Goal: Task Accomplishment & Management: Manage account settings

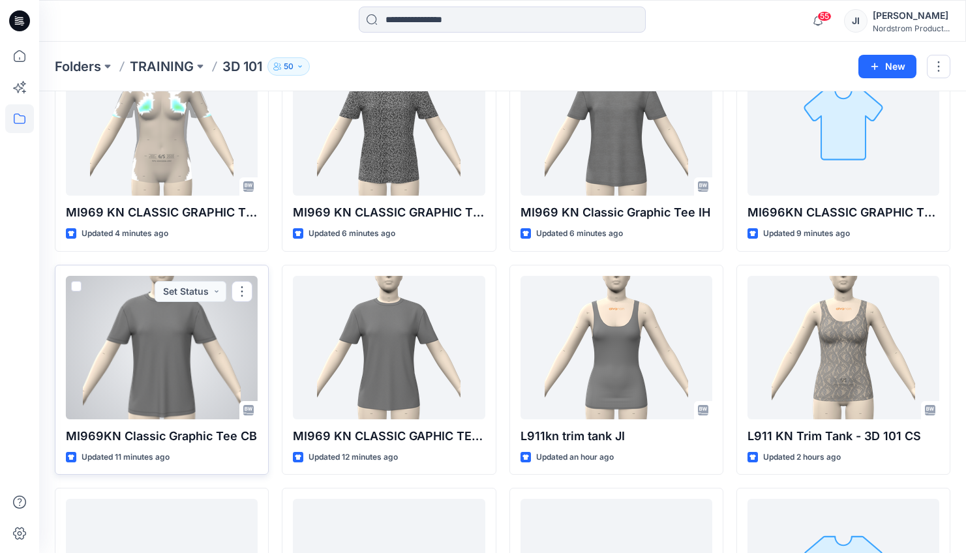
scroll to position [590, 0]
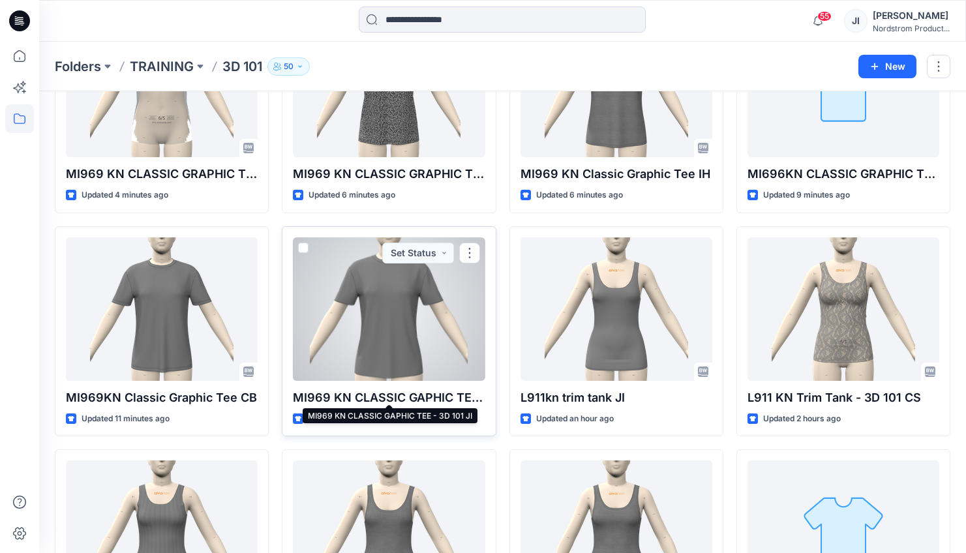
click at [427, 393] on p "MI969 KN CLASSIC GAPHIC TEE - 3D 101 JI" at bounding box center [389, 398] width 192 height 18
click at [431, 390] on p "MI969 KN CLASSIC GAPHIC TEE - 3D 101 JI" at bounding box center [389, 398] width 192 height 18
click at [474, 396] on p "MI969 KN CLASSIC GAPHIC TEE - 3D 101 JI" at bounding box center [389, 398] width 192 height 18
click at [420, 290] on div at bounding box center [389, 308] width 192 height 143
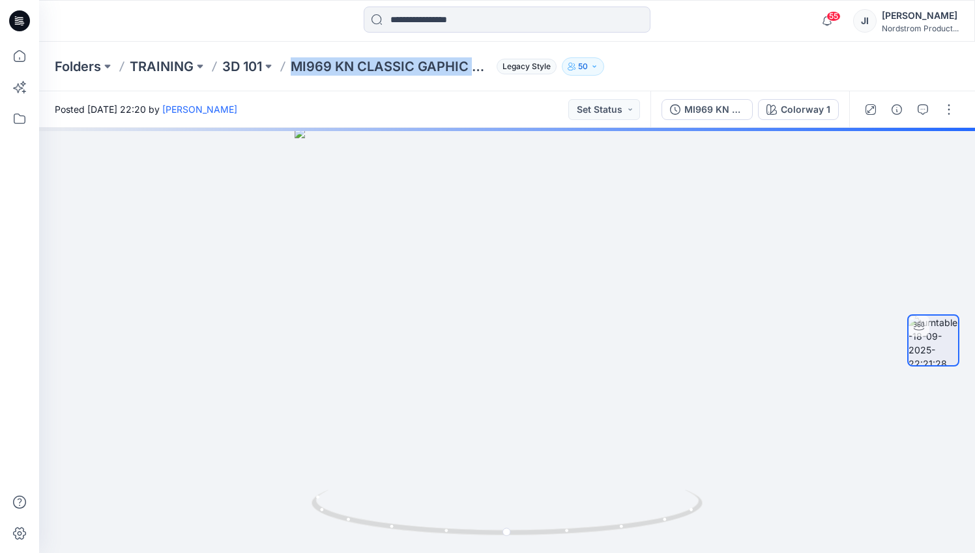
drag, startPoint x: 294, startPoint y: 61, endPoint x: 464, endPoint y: 79, distance: 171.1
click at [464, 79] on div "Folders TRAINING 3D 101 MI969 KN CLASSIC GAPHIC TEE - 3D 101 JI Legacy Style 50" at bounding box center [507, 67] width 936 height 50
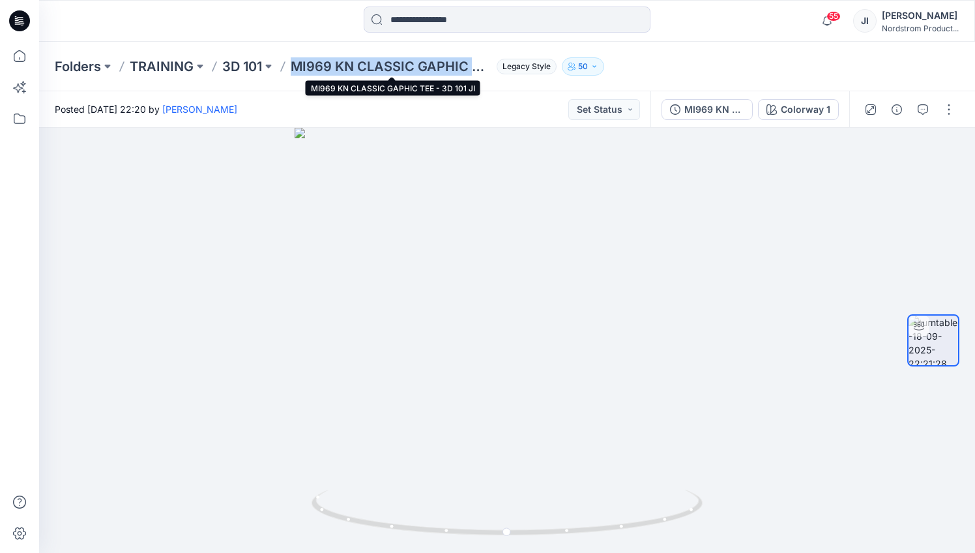
click at [485, 69] on p "MI969 KN CLASSIC GAPHIC TEE - 3D 101 JI" at bounding box center [391, 66] width 201 height 18
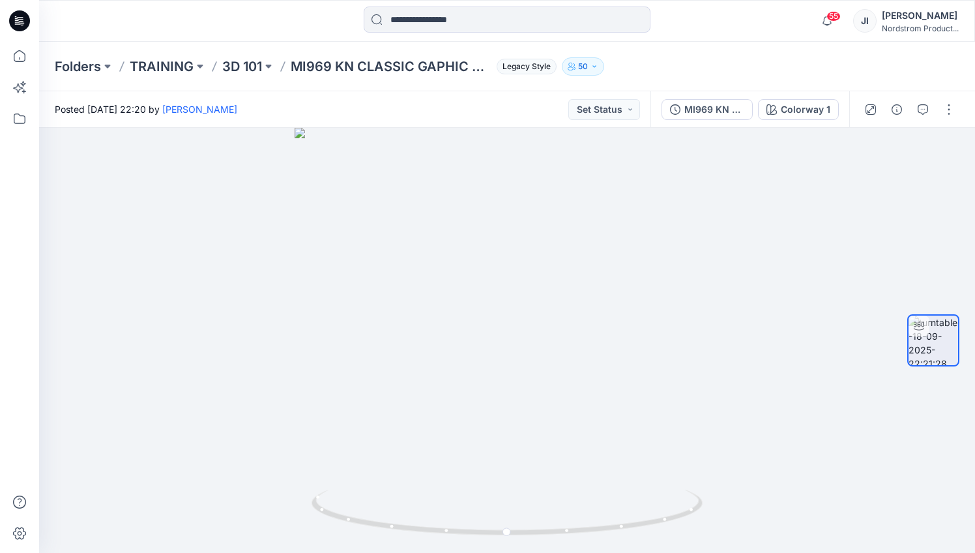
click at [475, 65] on p "MI969 KN CLASSIC GAPHIC TEE - 3D 101 JI" at bounding box center [391, 66] width 201 height 18
click at [414, 63] on p "MI969 KN CLASSIC GAPHIC TEE - 3D 101 JI" at bounding box center [391, 66] width 201 height 18
click at [286, 64] on icon at bounding box center [283, 66] width 10 height 10
drag, startPoint x: 291, startPoint y: 64, endPoint x: 457, endPoint y: 78, distance: 166.9
click at [456, 78] on div "Folders TRAINING 3D 101 MI969 KN CLASSIC GAPHIC TEE - 3D 101 JI Legacy Style 50" at bounding box center [507, 67] width 936 height 50
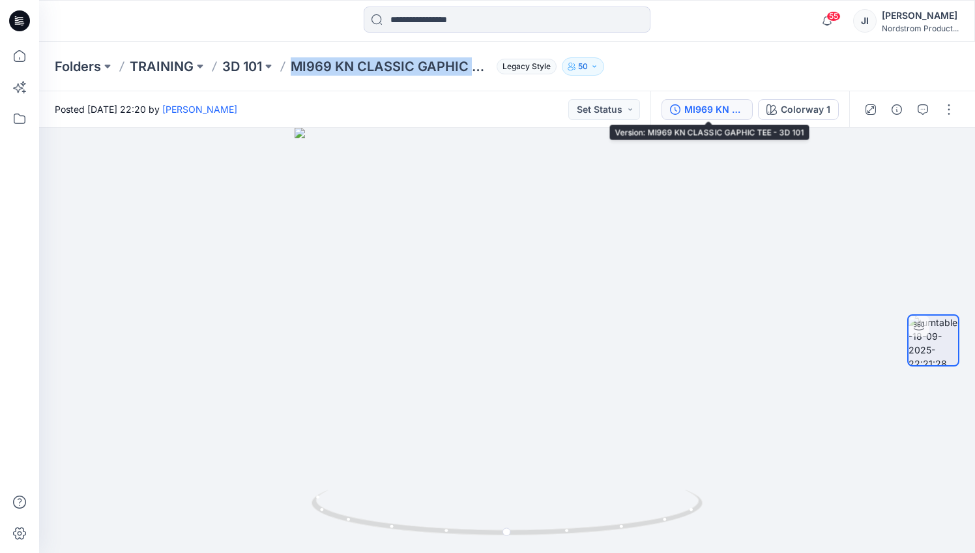
click at [699, 111] on div "MI969 KN CLASSIC GAPHIC TEE - 3D 101" at bounding box center [715, 109] width 60 height 14
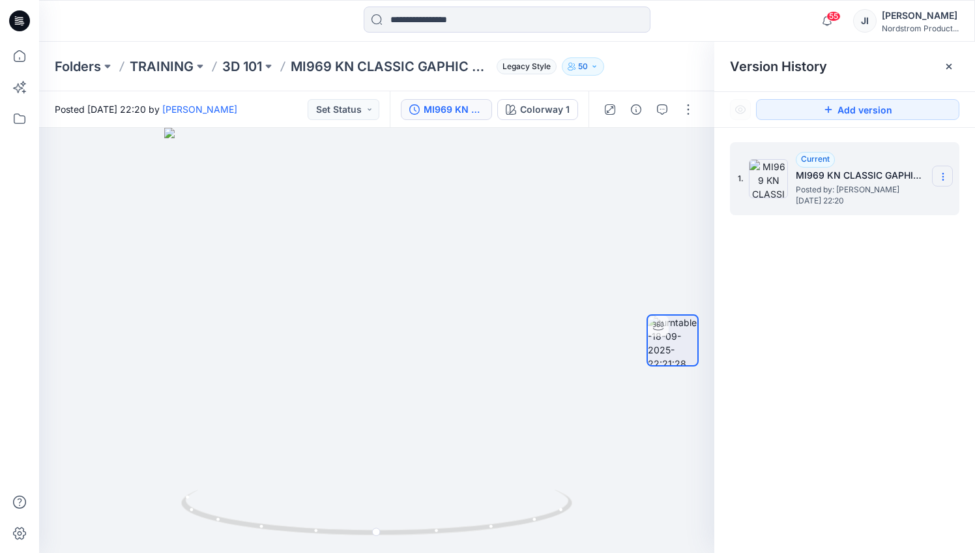
click at [943, 179] on icon at bounding box center [943, 179] width 1 height 1
click at [891, 228] on span "Rename Version" at bounding box center [857, 228] width 68 height 16
click at [259, 66] on p "3D 101" at bounding box center [242, 66] width 40 height 18
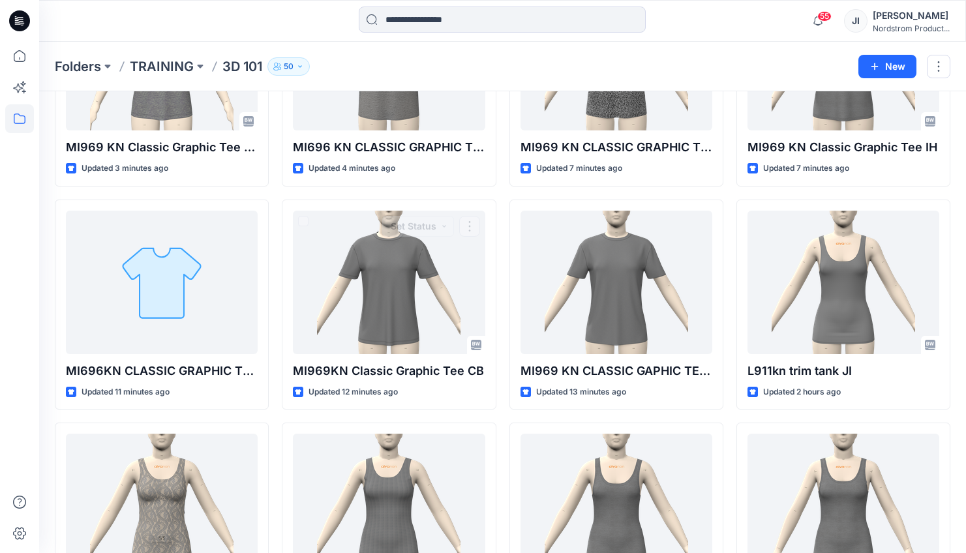
scroll to position [756, 0]
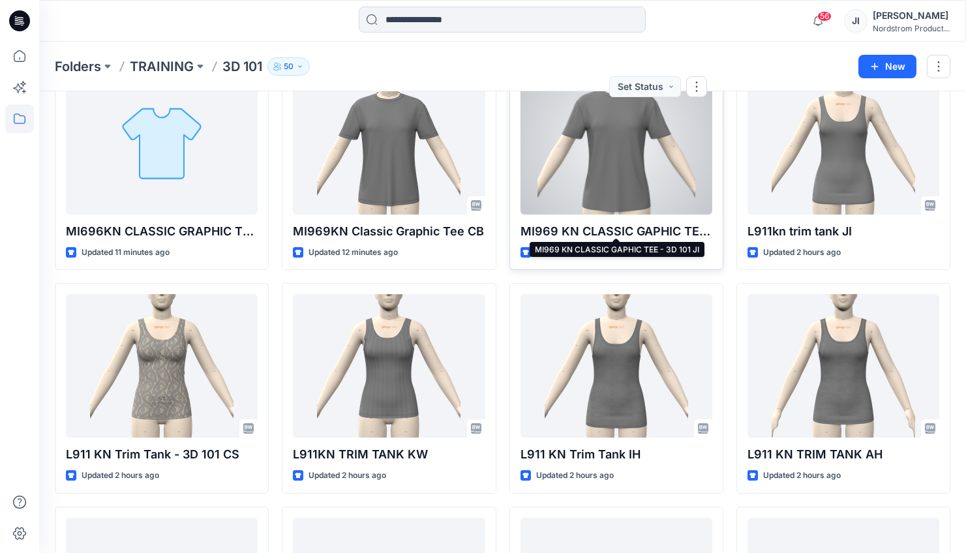
click at [578, 171] on div at bounding box center [616, 142] width 192 height 143
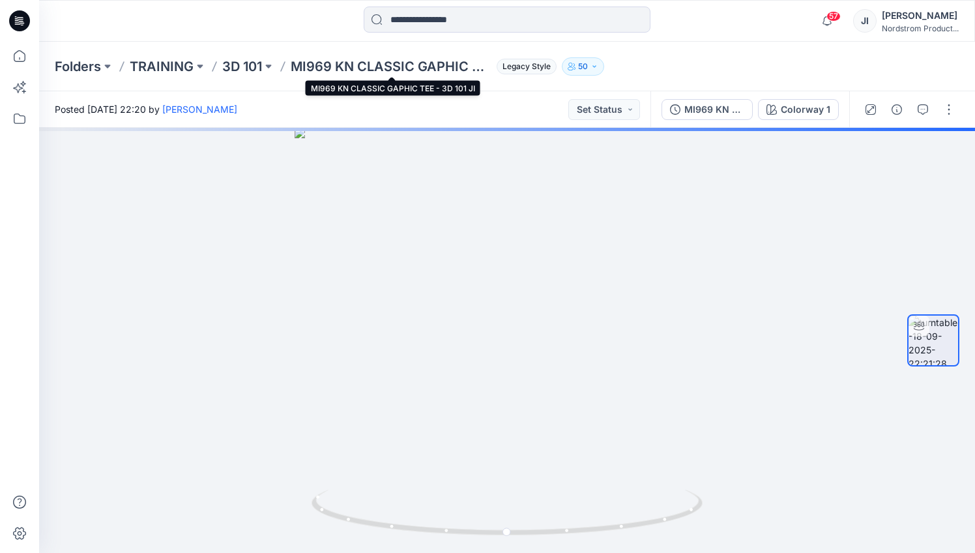
click at [342, 64] on p "MI969 KN CLASSIC GAPHIC TEE - 3D 101 JI" at bounding box center [391, 66] width 201 height 18
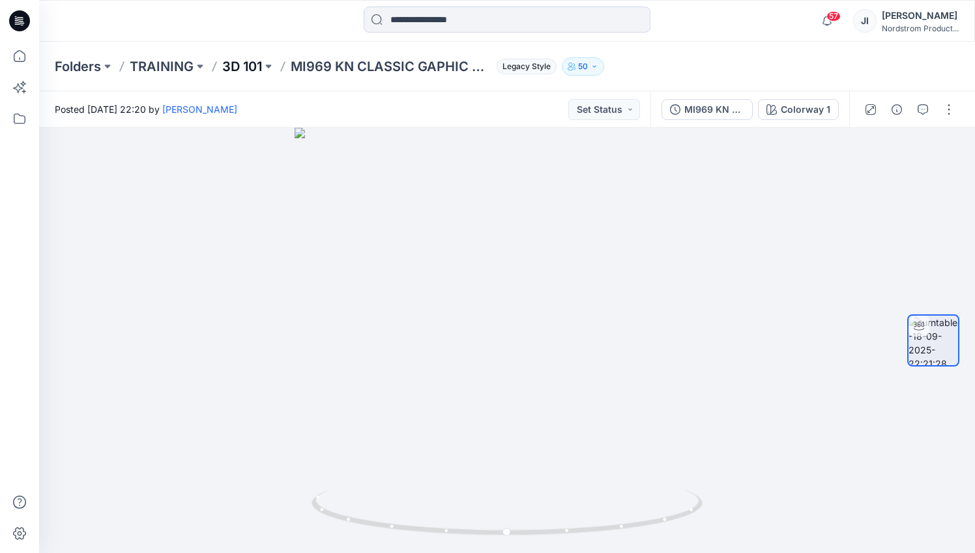
click at [234, 61] on p "3D 101" at bounding box center [242, 66] width 40 height 18
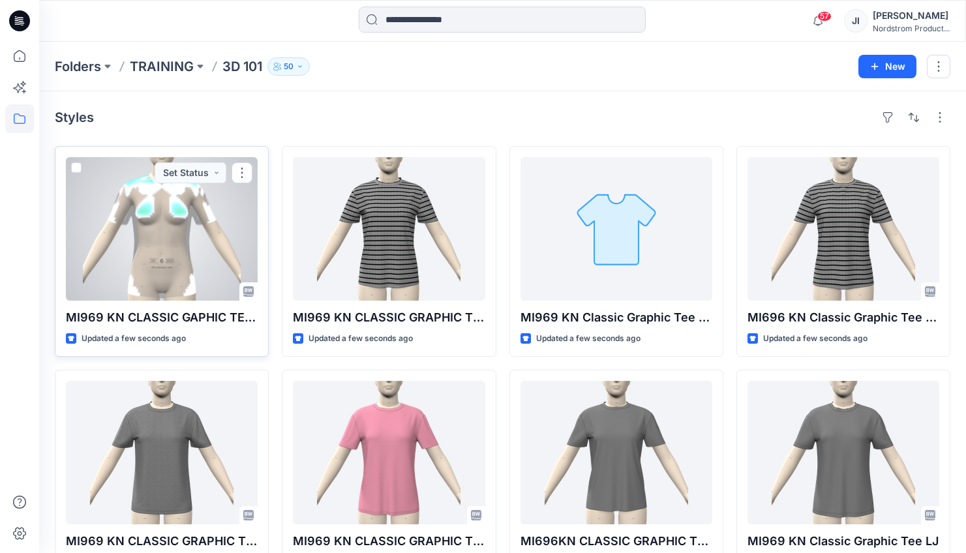
click at [229, 312] on p "MI969 KN CLASSIC GAPHIC TEE - 3D 101" at bounding box center [162, 317] width 192 height 18
click at [177, 250] on div at bounding box center [162, 228] width 192 height 143
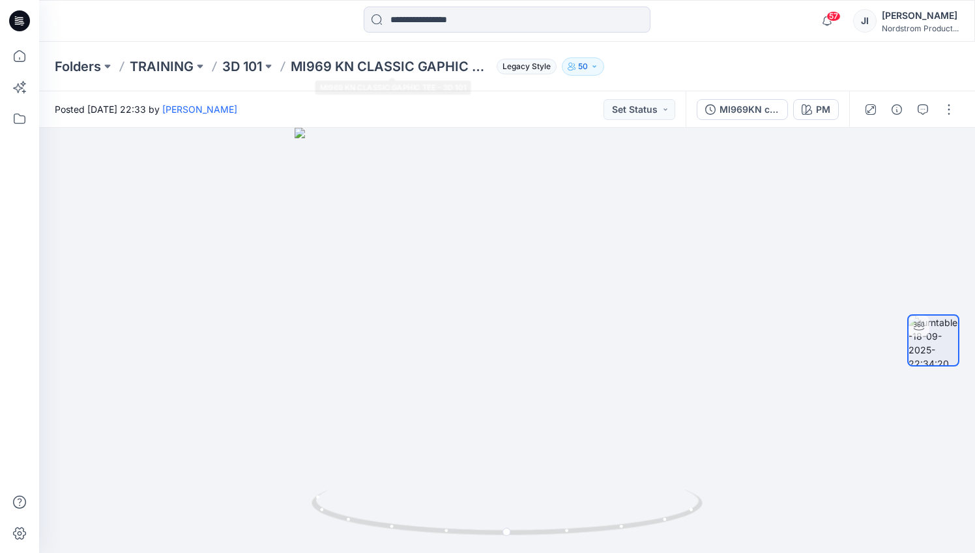
click at [328, 57] on p "MI969 KN CLASSIC GAPHIC TEE - 3D 101" at bounding box center [391, 66] width 201 height 18
click at [949, 117] on button "button" at bounding box center [949, 109] width 21 height 21
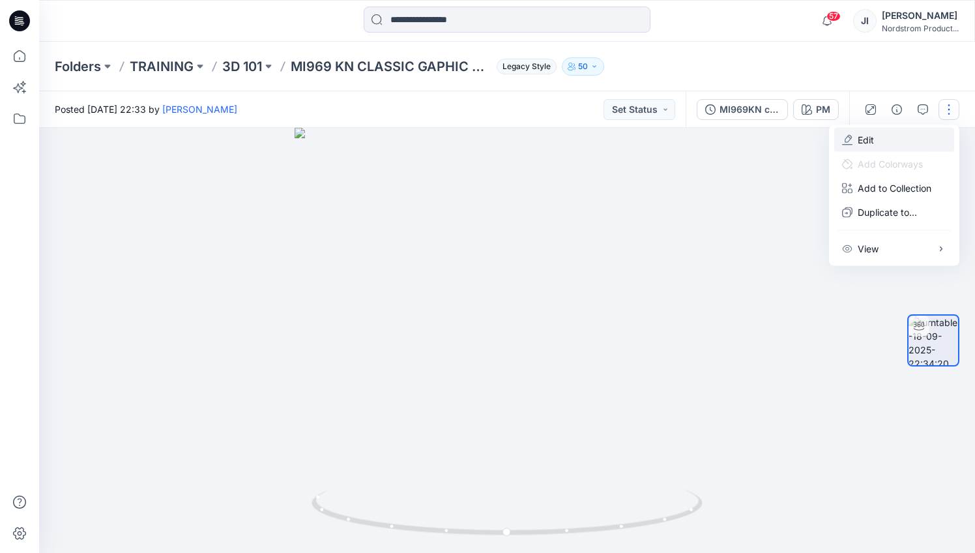
click at [857, 136] on button "Edit" at bounding box center [894, 140] width 120 height 24
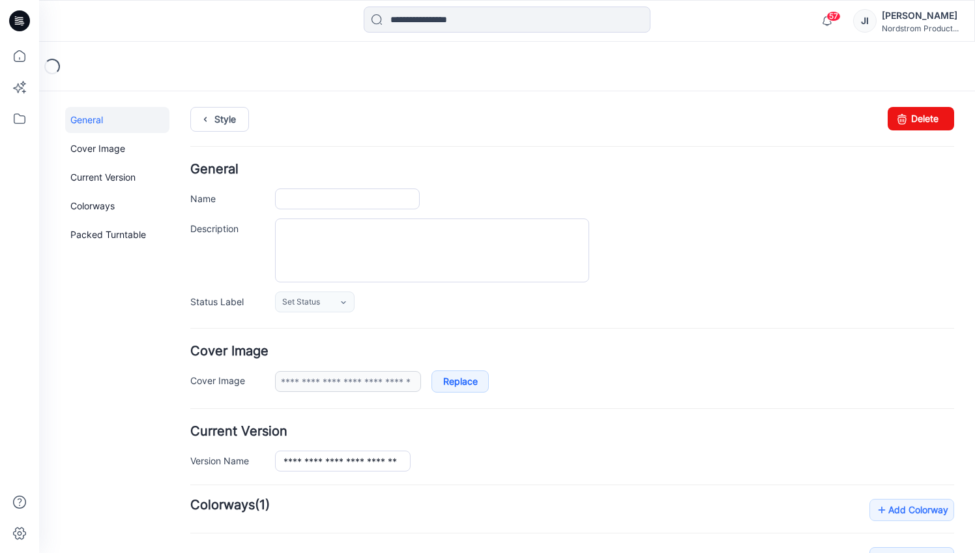
type input "**********"
type input "**"
type input "**********"
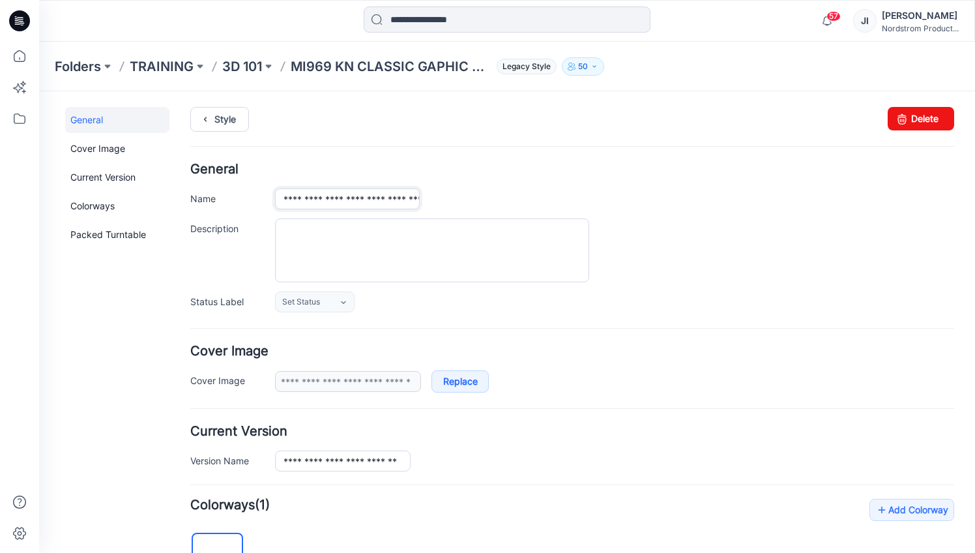
drag, startPoint x: 384, startPoint y: 196, endPoint x: 599, endPoint y: 199, distance: 215.2
click at [599, 199] on div "**********" at bounding box center [614, 198] width 679 height 21
click at [375, 199] on input "**********" at bounding box center [347, 198] width 145 height 21
click at [249, 61] on p "3D 101" at bounding box center [242, 66] width 40 height 18
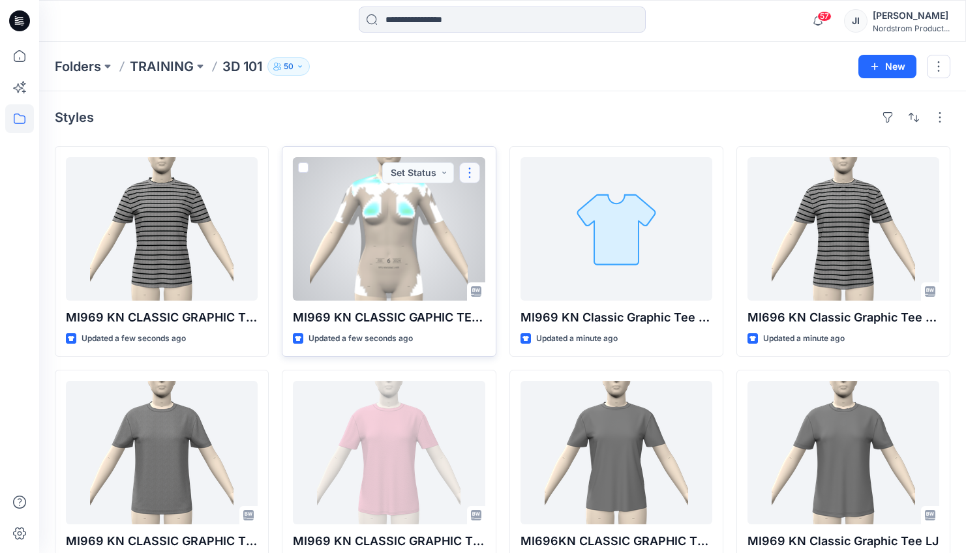
click at [464, 178] on button "button" at bounding box center [469, 172] width 21 height 21
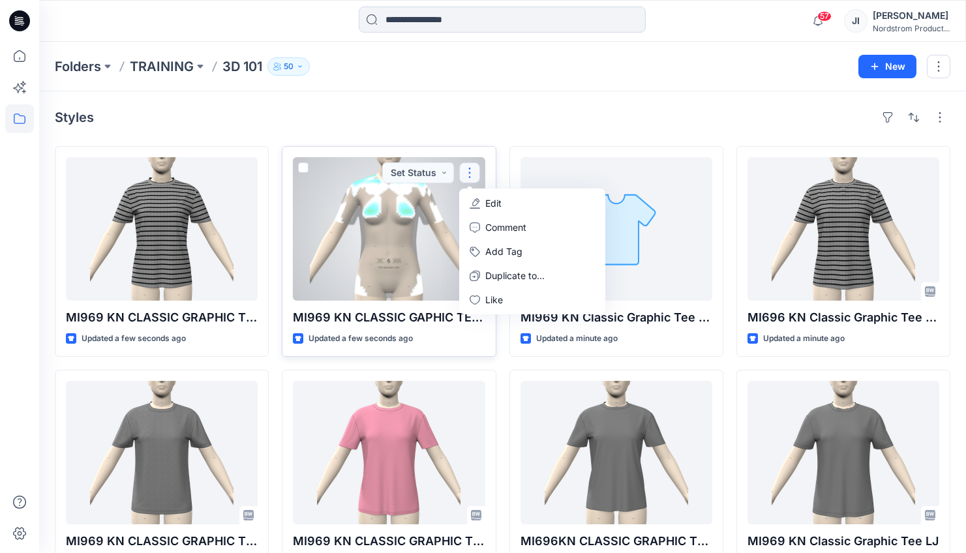
click at [470, 327] on div "MI969 KN CLASSIC GAPHIC TEE - 3D 101 Updated a few seconds ago Set Status Edit …" at bounding box center [389, 251] width 214 height 211
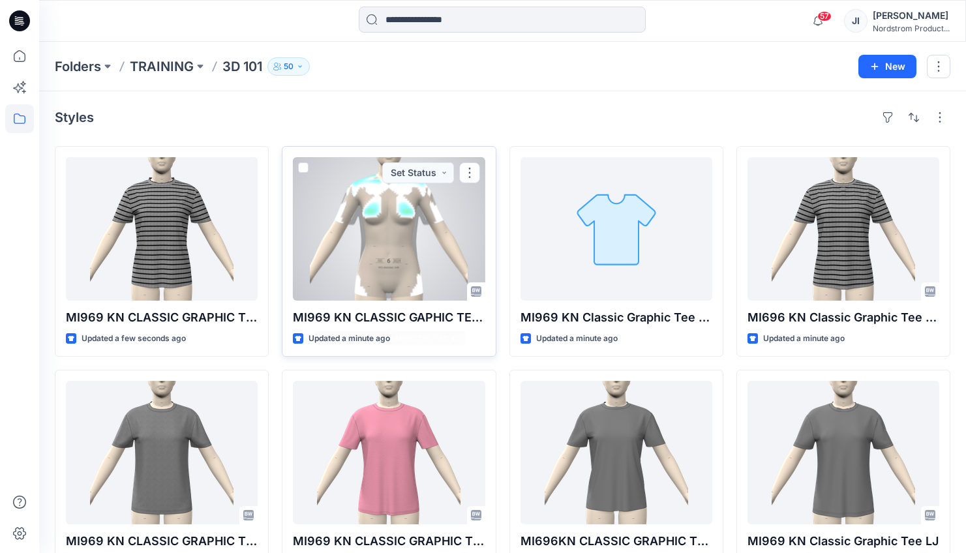
click at [476, 321] on p "MI969 KN CLASSIC GAPHIC TEE - 3D 101" at bounding box center [389, 317] width 192 height 18
click at [387, 273] on div at bounding box center [389, 228] width 192 height 143
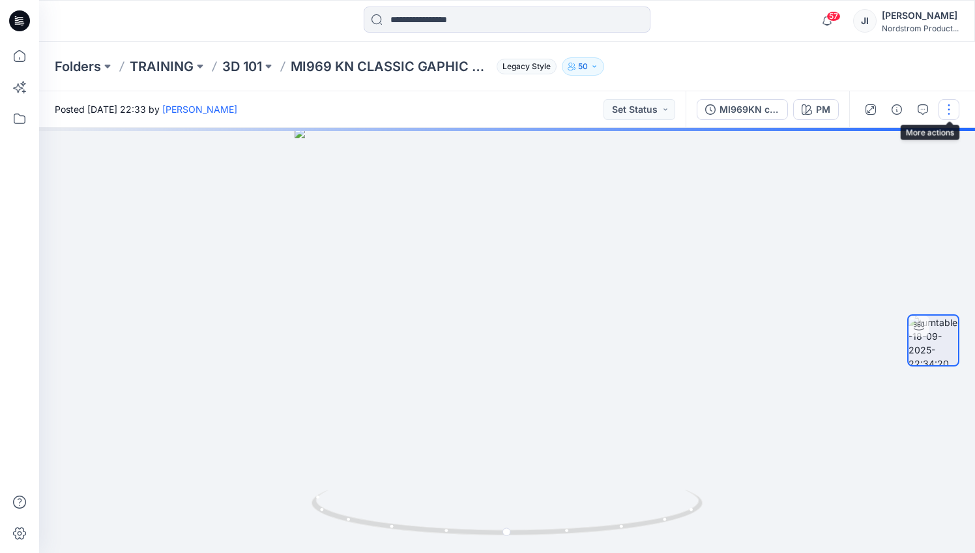
click at [943, 111] on button "button" at bounding box center [949, 109] width 21 height 21
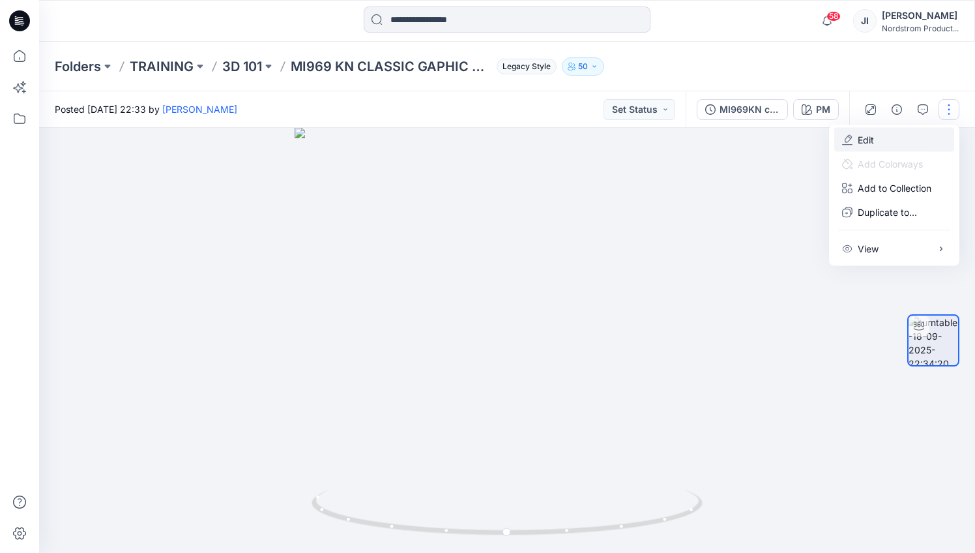
click at [851, 140] on icon "button" at bounding box center [847, 139] width 10 height 10
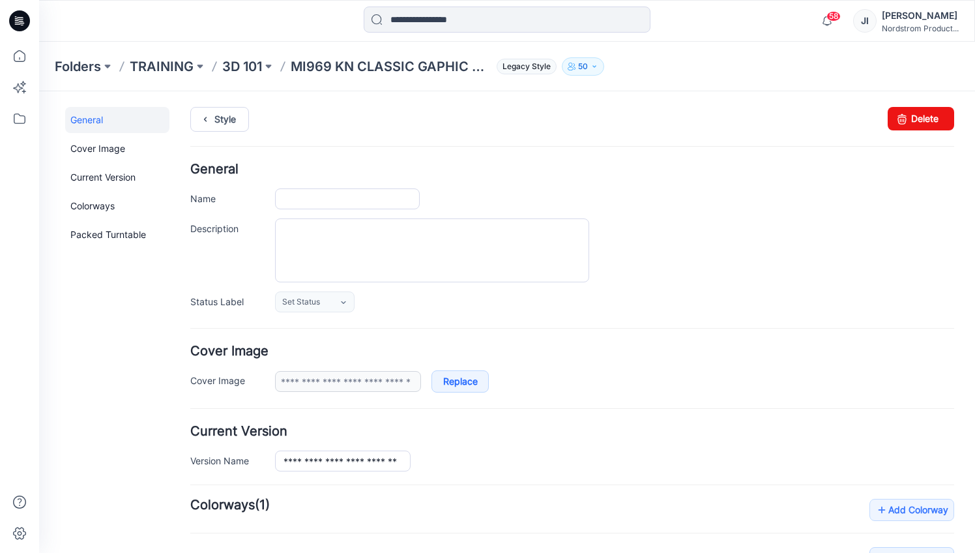
type input "**********"
type input "**"
type input "**********"
click at [889, 149] on div "Style Changes Saved Delete" at bounding box center [572, 135] width 764 height 56
click at [898, 128] on icon at bounding box center [902, 118] width 18 height 23
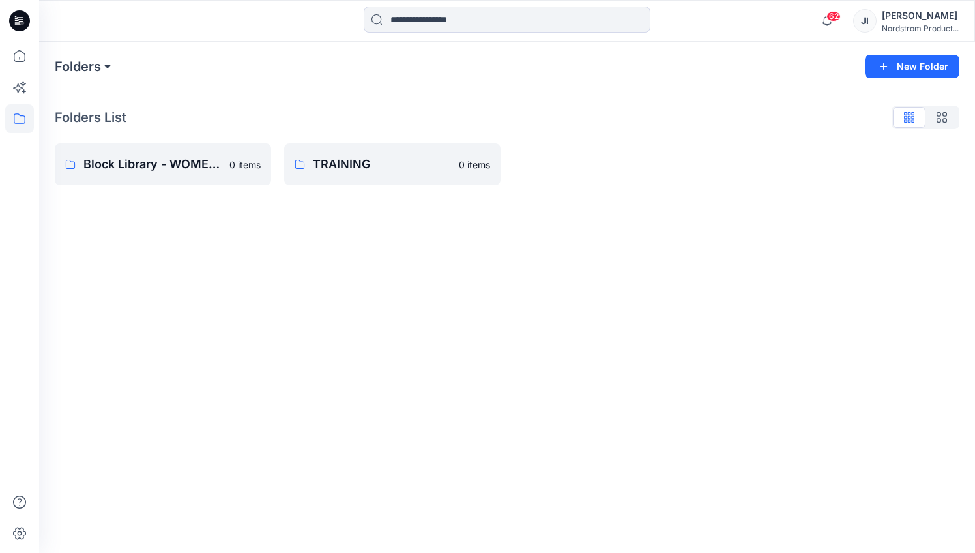
click at [106, 65] on button at bounding box center [107, 66] width 13 height 18
click at [110, 164] on p "Block Library - WOMENS" at bounding box center [119, 160] width 108 height 16
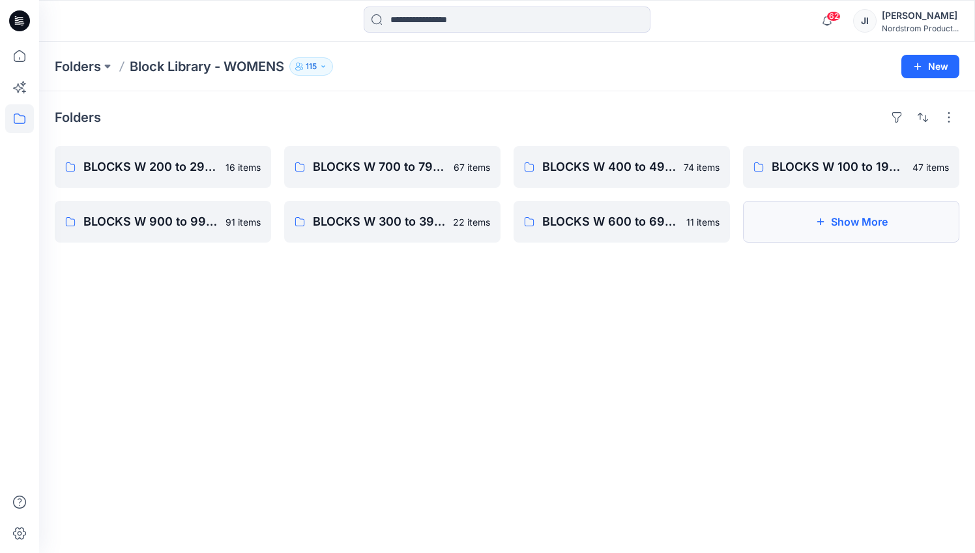
click at [795, 239] on button "Show More" at bounding box center [851, 222] width 216 height 42
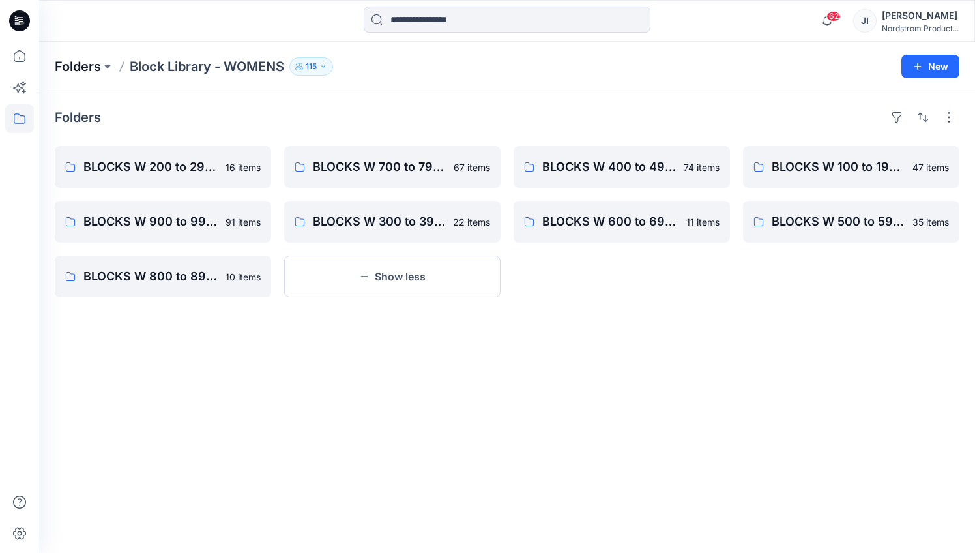
click at [85, 65] on p "Folders" at bounding box center [78, 66] width 46 height 18
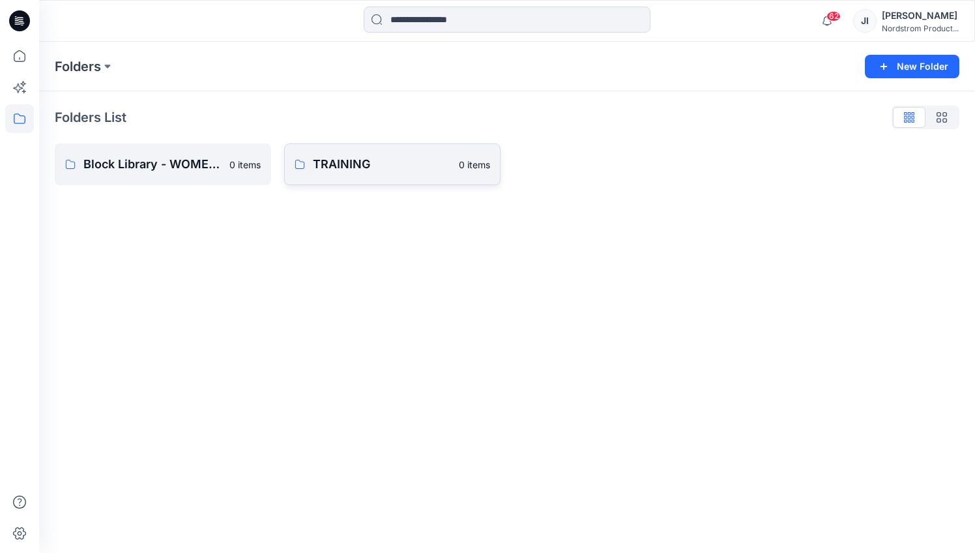
click at [332, 155] on link "TRAINING 0 items" at bounding box center [392, 164] width 216 height 42
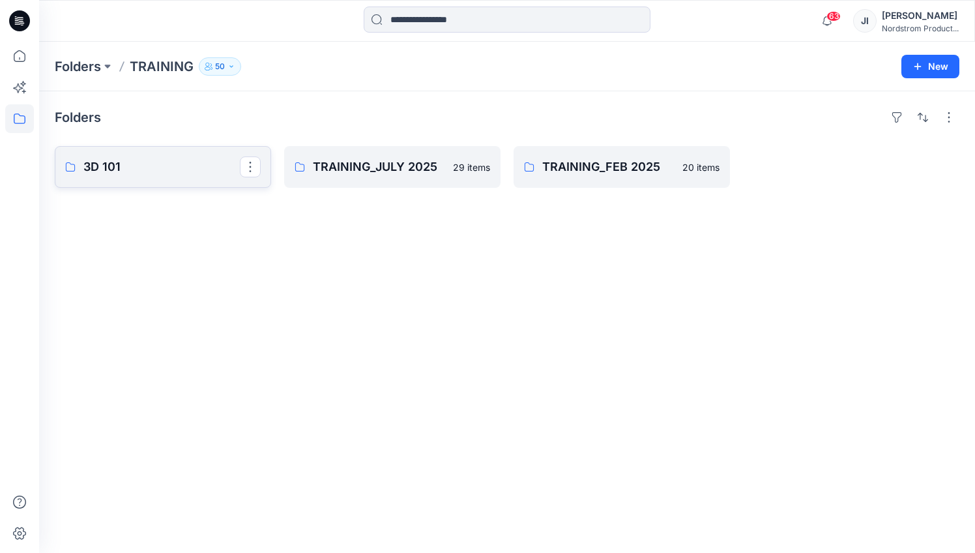
click at [223, 166] on p "3D 101" at bounding box center [161, 167] width 156 height 18
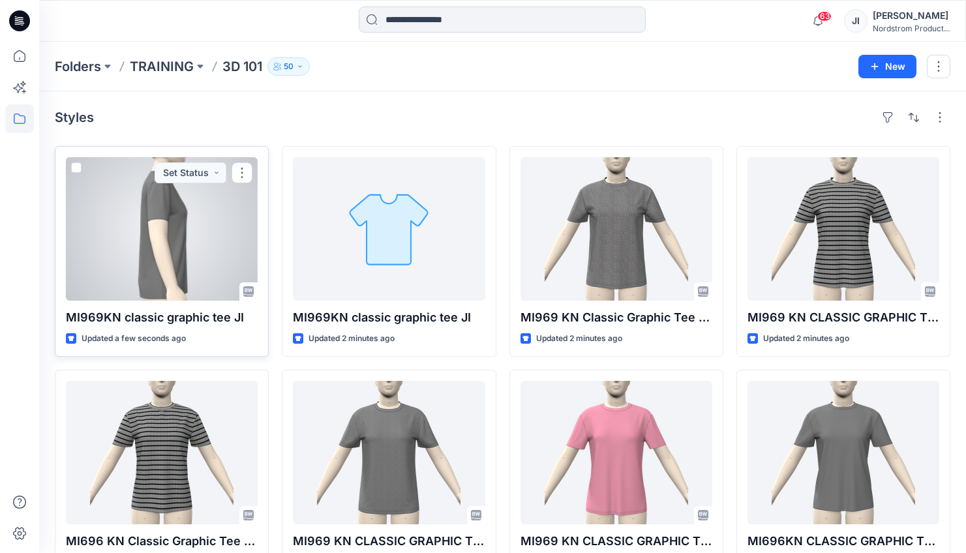
click at [166, 258] on div at bounding box center [162, 228] width 192 height 143
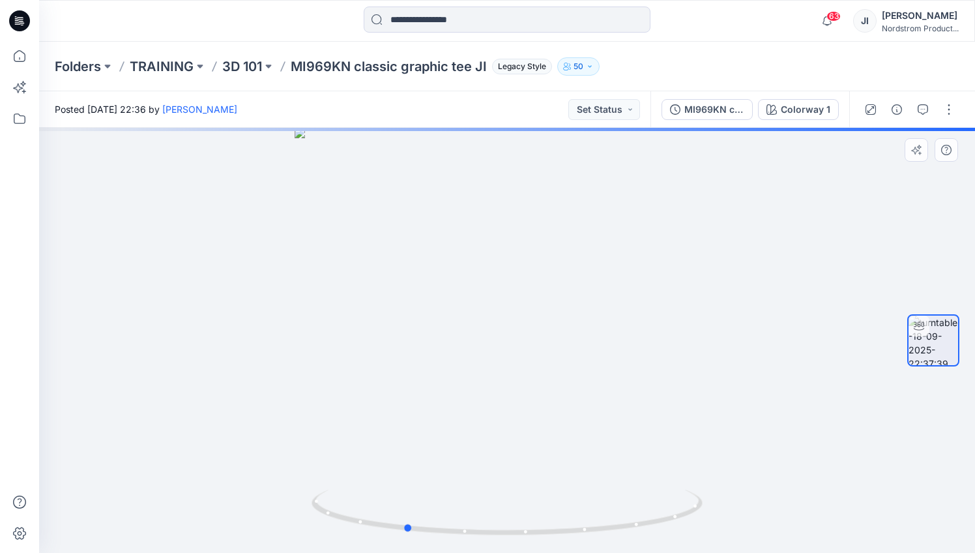
drag, startPoint x: 598, startPoint y: 295, endPoint x: 495, endPoint y: 304, distance: 102.8
click at [495, 304] on div at bounding box center [507, 340] width 936 height 425
click at [952, 104] on button "button" at bounding box center [949, 109] width 21 height 21
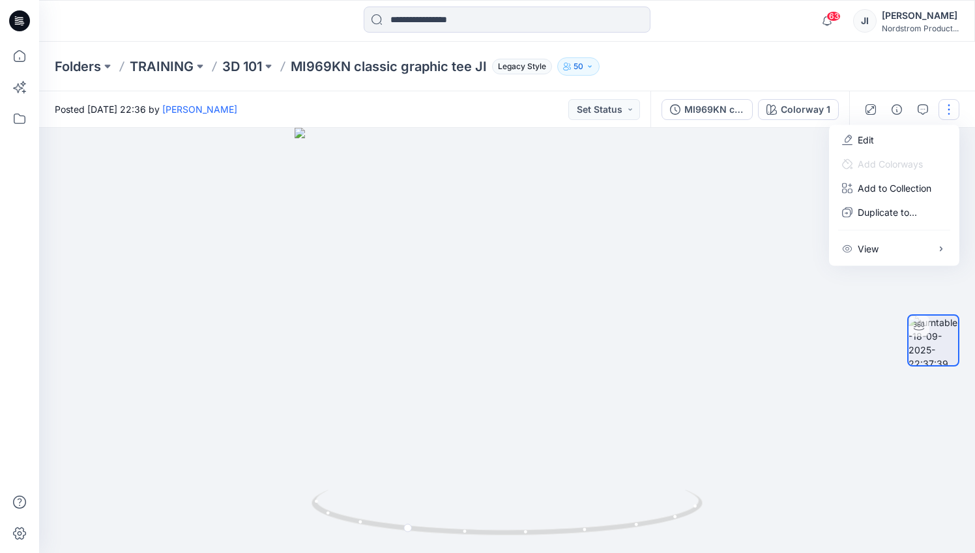
click at [784, 237] on div at bounding box center [507, 340] width 936 height 425
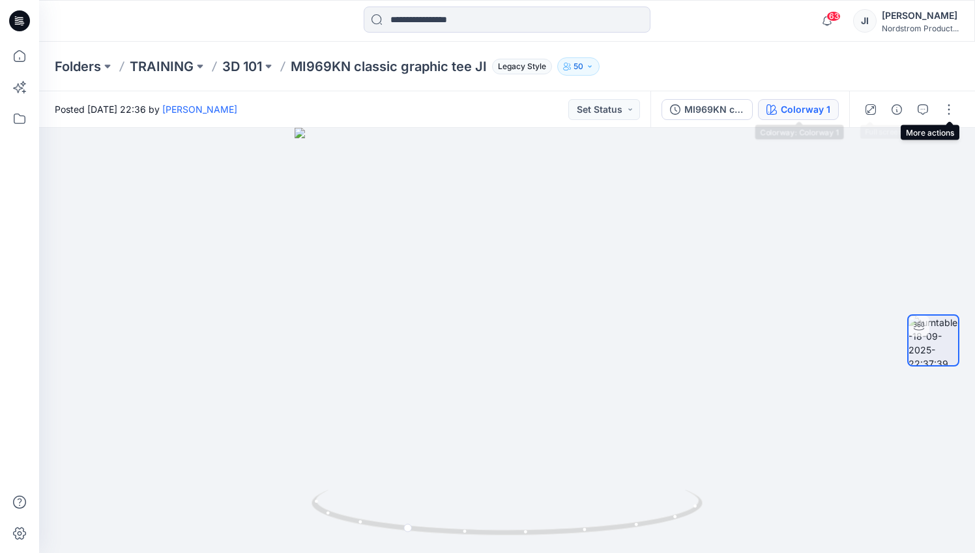
click at [820, 111] on div "Colorway 1" at bounding box center [806, 109] width 50 height 14
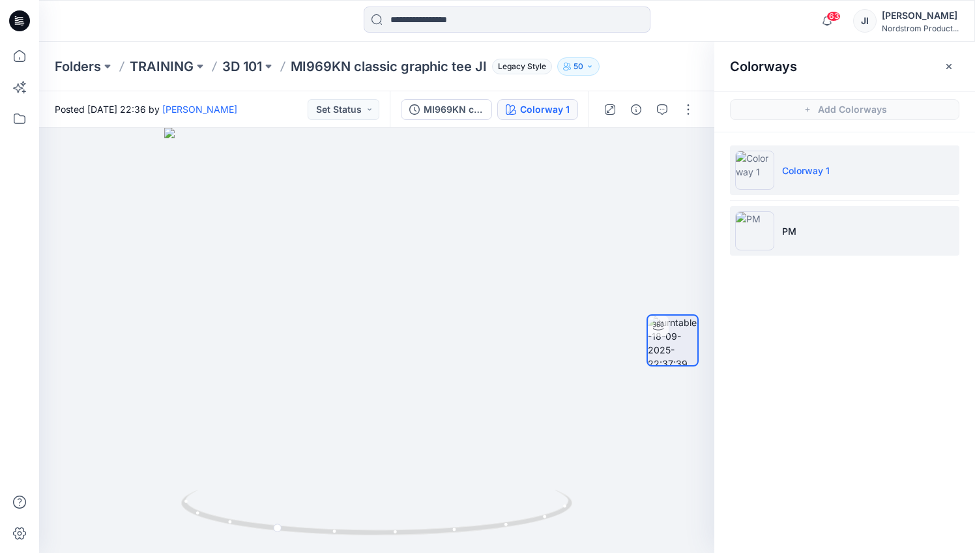
click at [758, 232] on img at bounding box center [754, 230] width 39 height 39
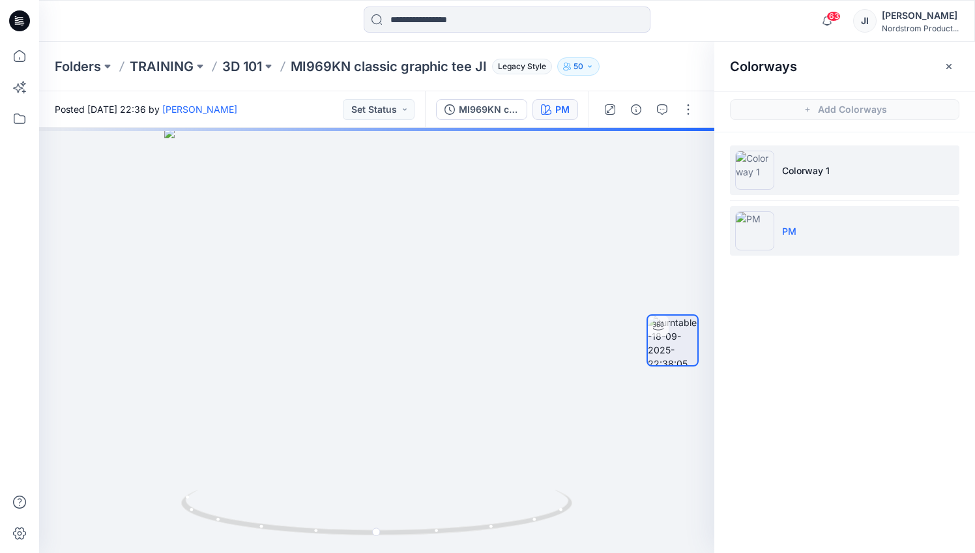
click at [756, 165] on img at bounding box center [754, 170] width 39 height 39
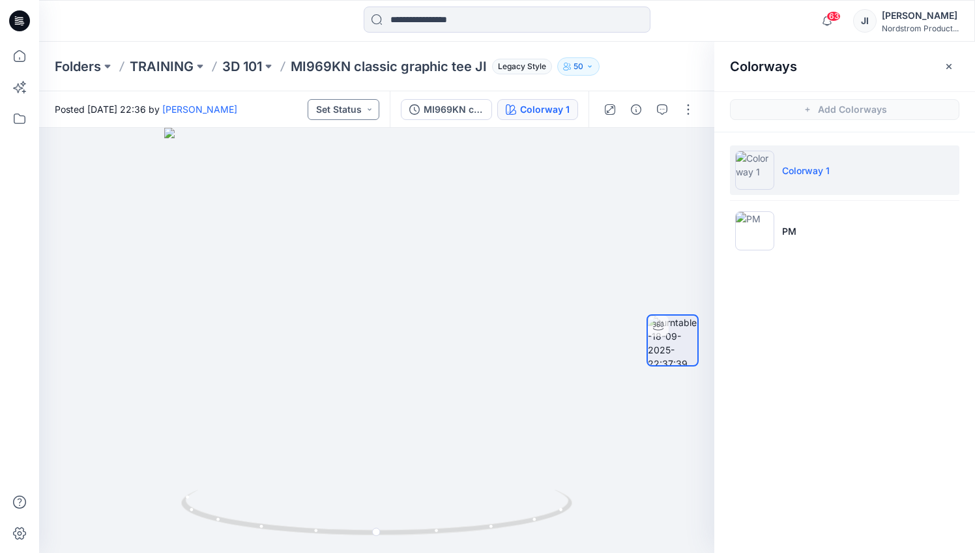
click at [363, 108] on button "Set Status" at bounding box center [344, 109] width 72 height 21
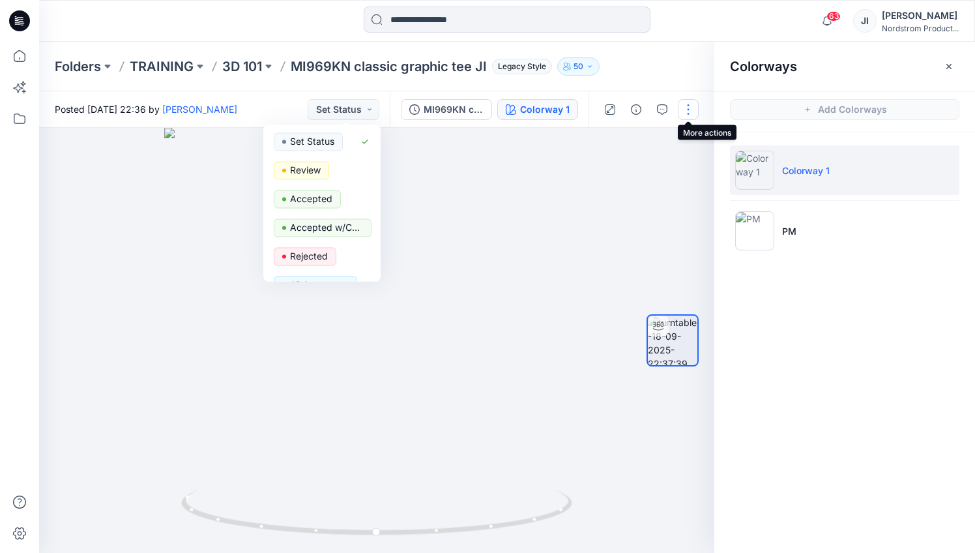
click at [686, 110] on button "button" at bounding box center [688, 109] width 21 height 21
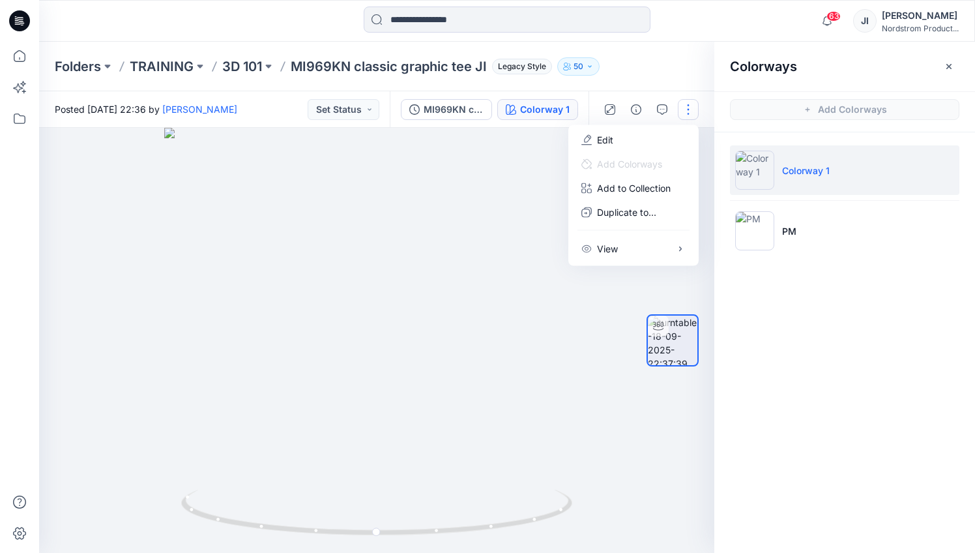
click at [826, 299] on div "Colorways Add Colorways Colorway 1 PM" at bounding box center [845, 297] width 261 height 511
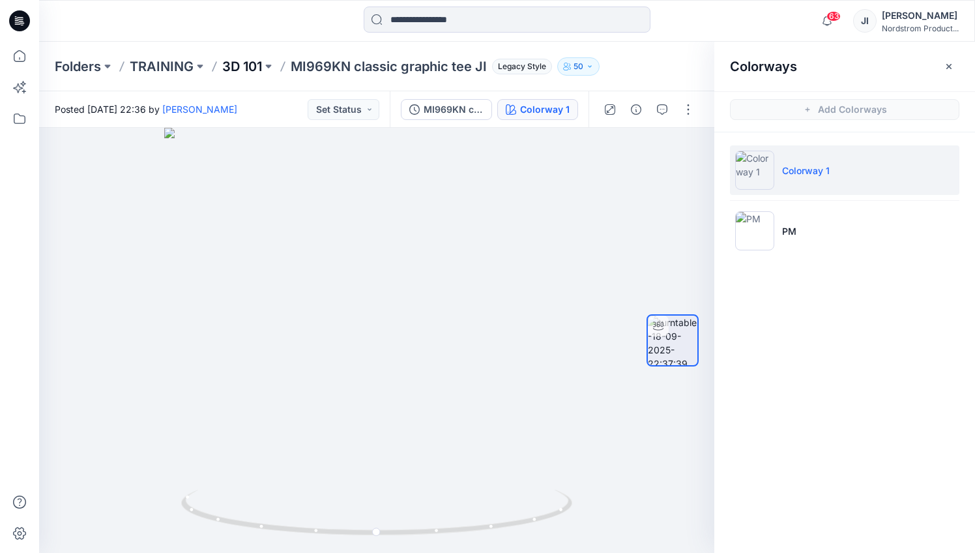
click at [244, 63] on p "3D 101" at bounding box center [242, 66] width 40 height 18
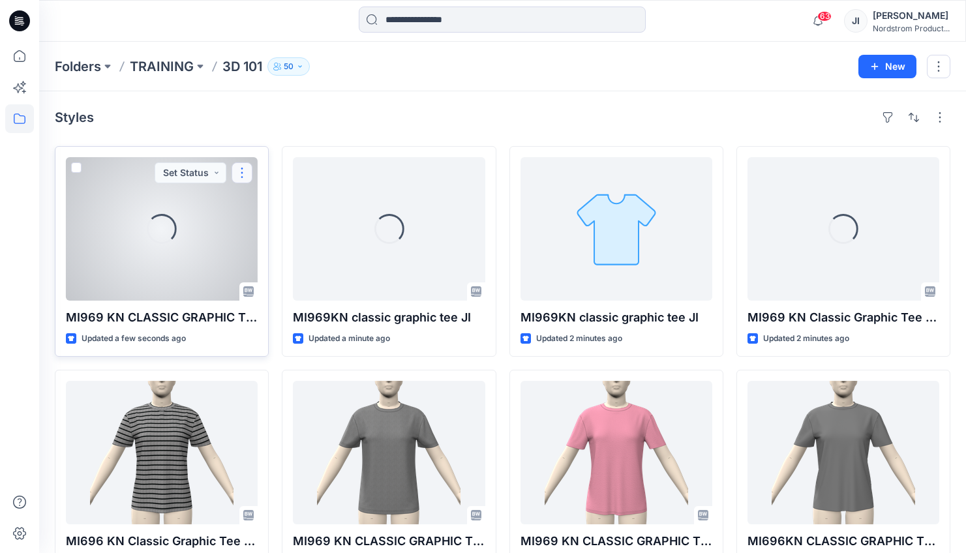
click at [241, 171] on button "button" at bounding box center [241, 172] width 21 height 21
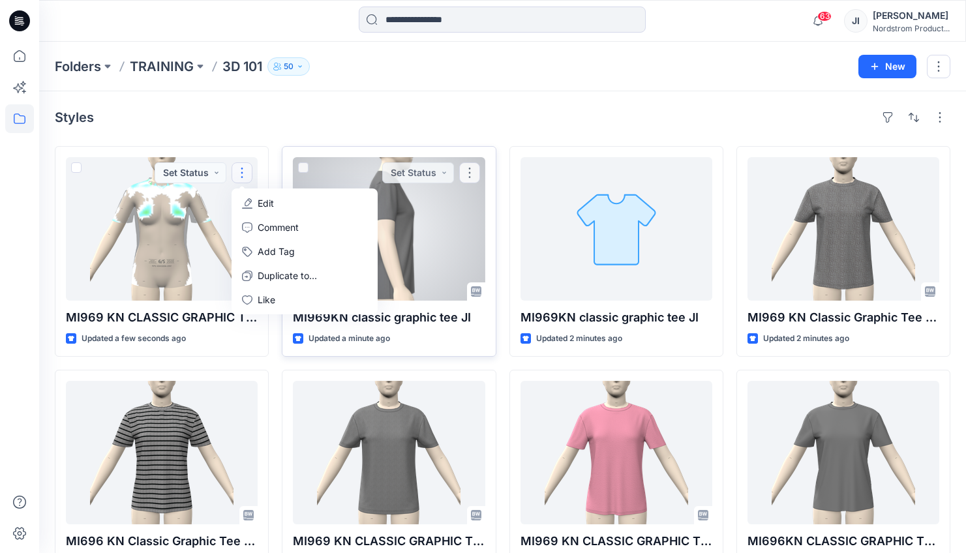
click at [422, 202] on div at bounding box center [389, 228] width 192 height 143
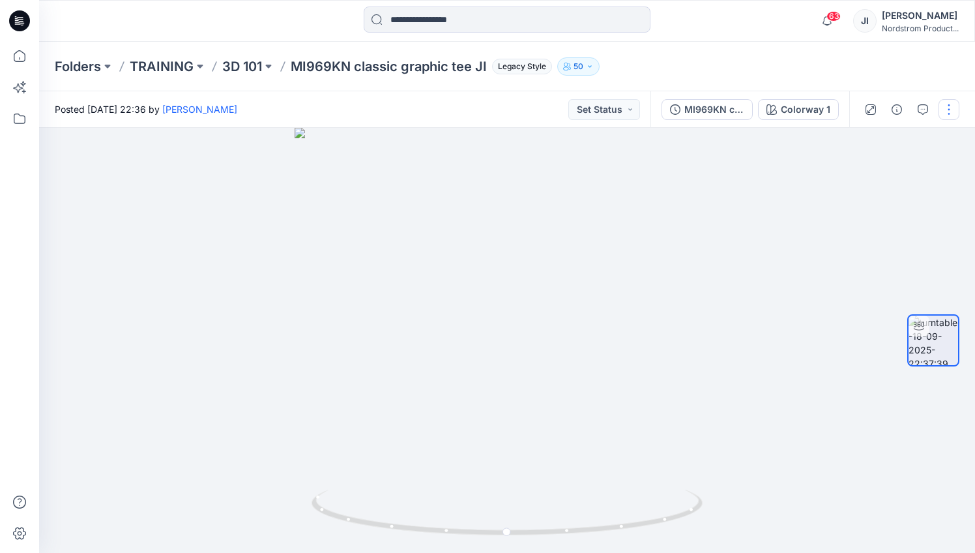
click at [949, 117] on button "button" at bounding box center [949, 109] width 21 height 21
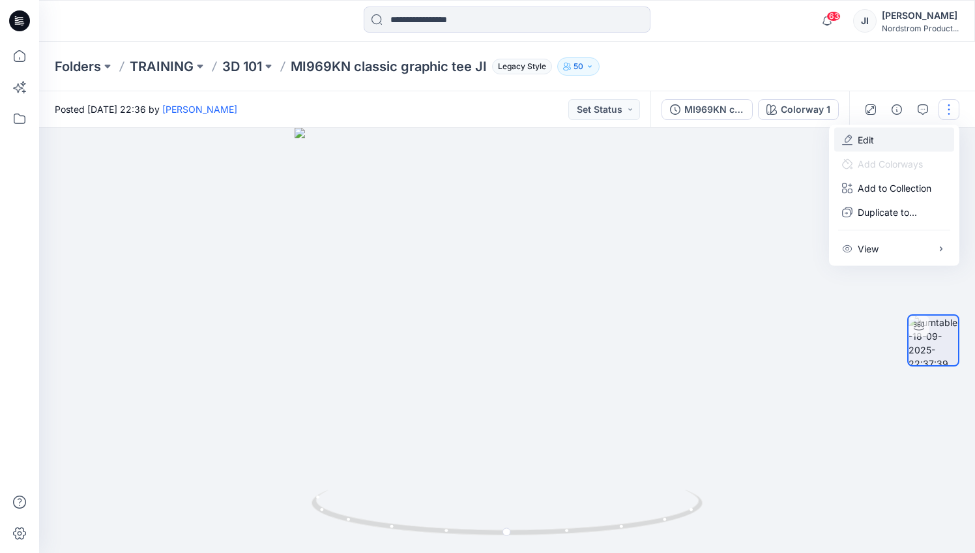
click at [861, 138] on p "Edit" at bounding box center [866, 140] width 16 height 14
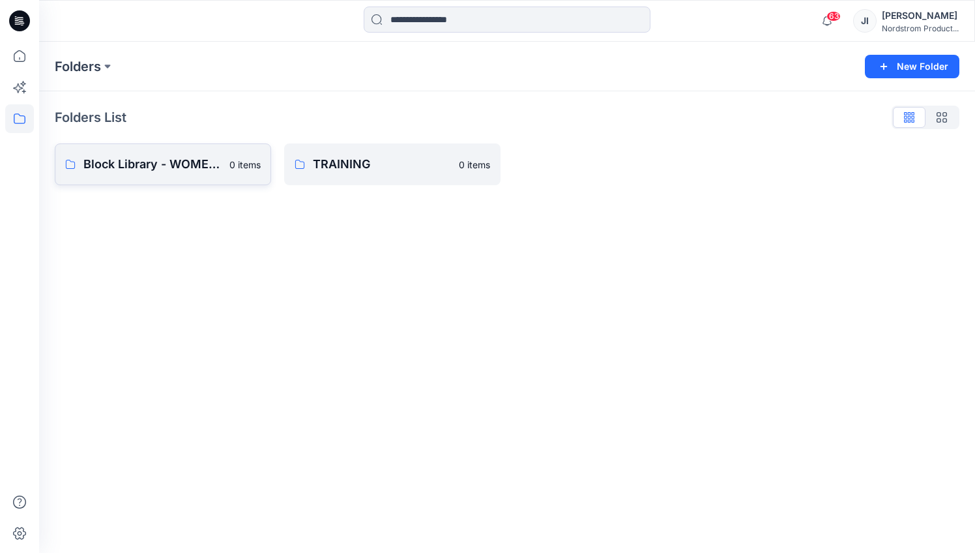
click at [184, 153] on link "Block Library - WOMENS 0 items" at bounding box center [163, 164] width 216 height 42
click at [325, 173] on link "TRAINING 0 items" at bounding box center [392, 164] width 216 height 42
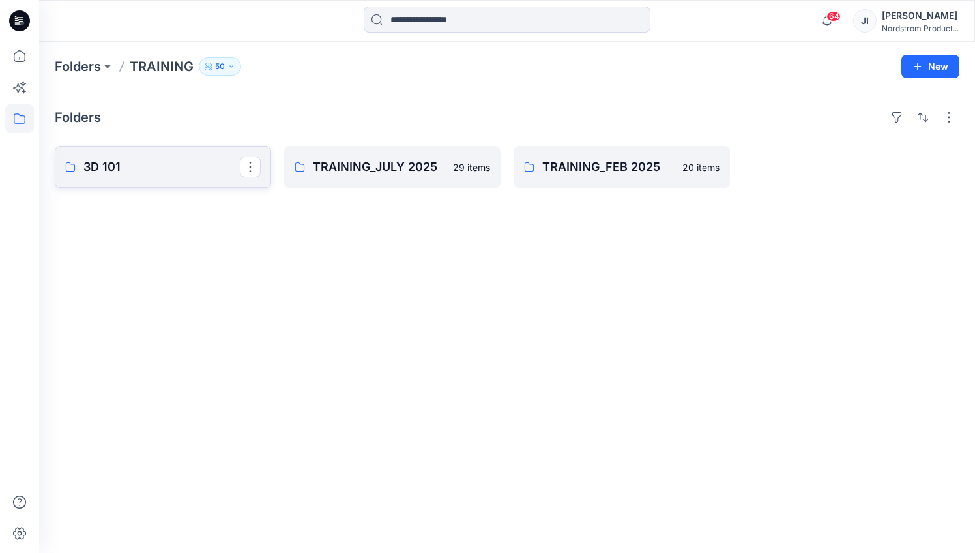
click at [183, 183] on link "3D 101" at bounding box center [163, 167] width 216 height 42
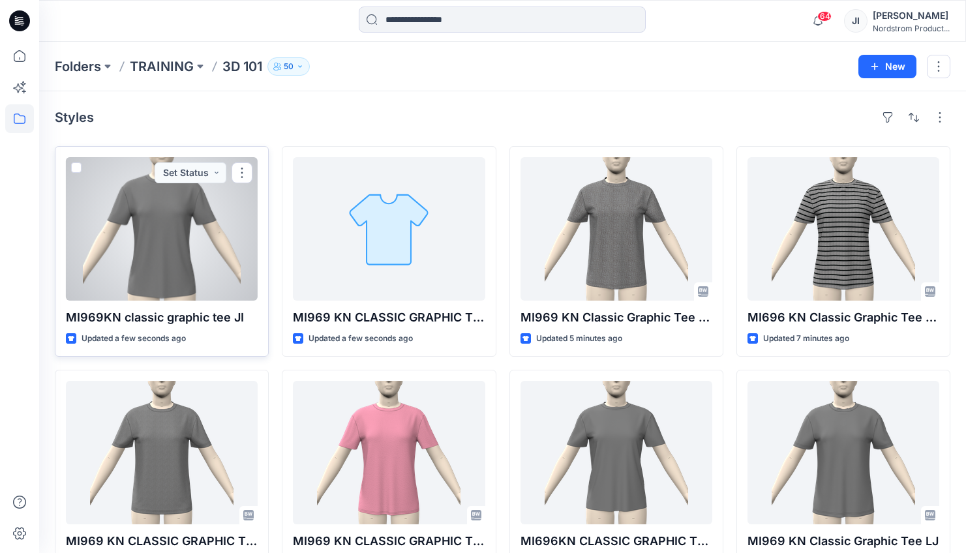
click at [170, 254] on div at bounding box center [162, 228] width 192 height 143
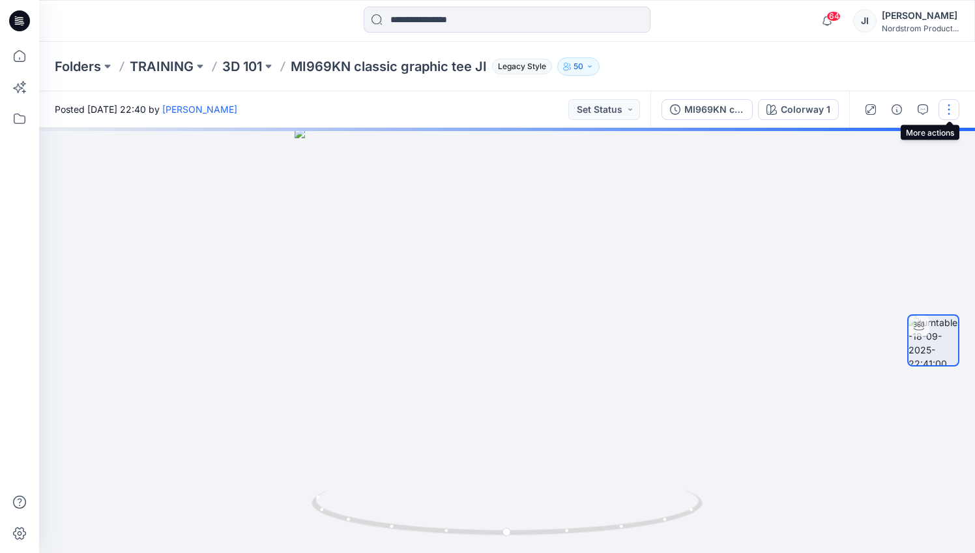
click at [950, 111] on button "button" at bounding box center [949, 109] width 21 height 21
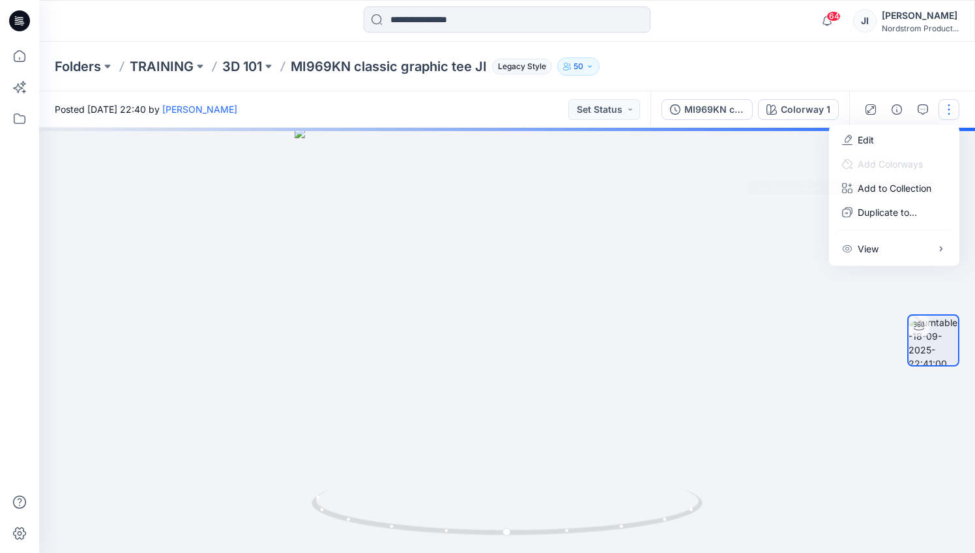
click at [761, 220] on div at bounding box center [507, 340] width 936 height 425
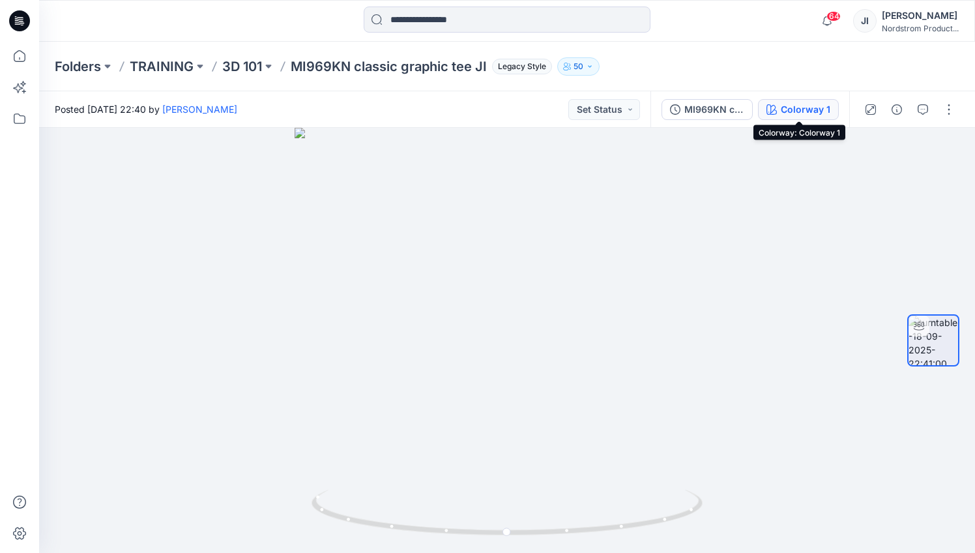
click at [771, 114] on icon "button" at bounding box center [772, 109] width 10 height 10
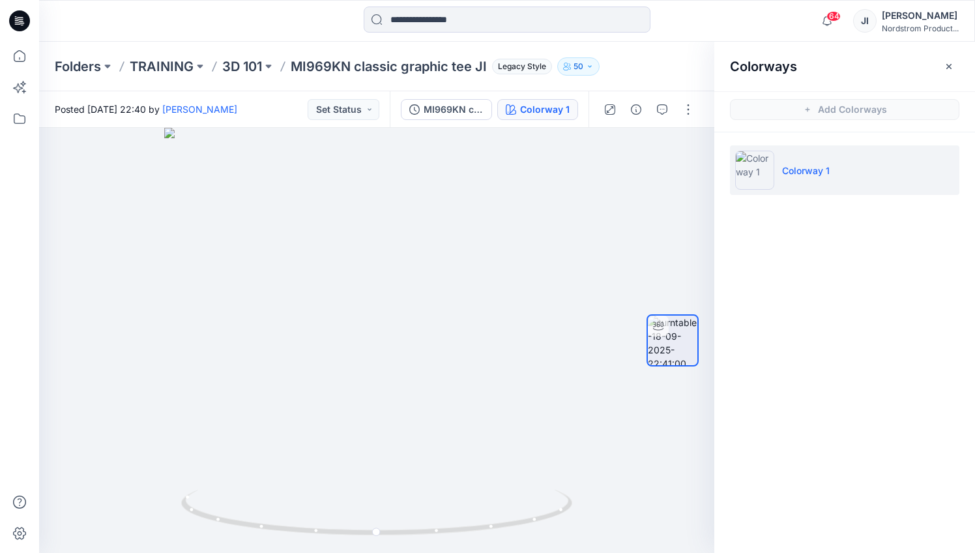
click at [817, 262] on div "Colorways Add Colorways Colorway 1" at bounding box center [845, 297] width 261 height 511
click at [243, 70] on p "3D 101" at bounding box center [242, 66] width 40 height 18
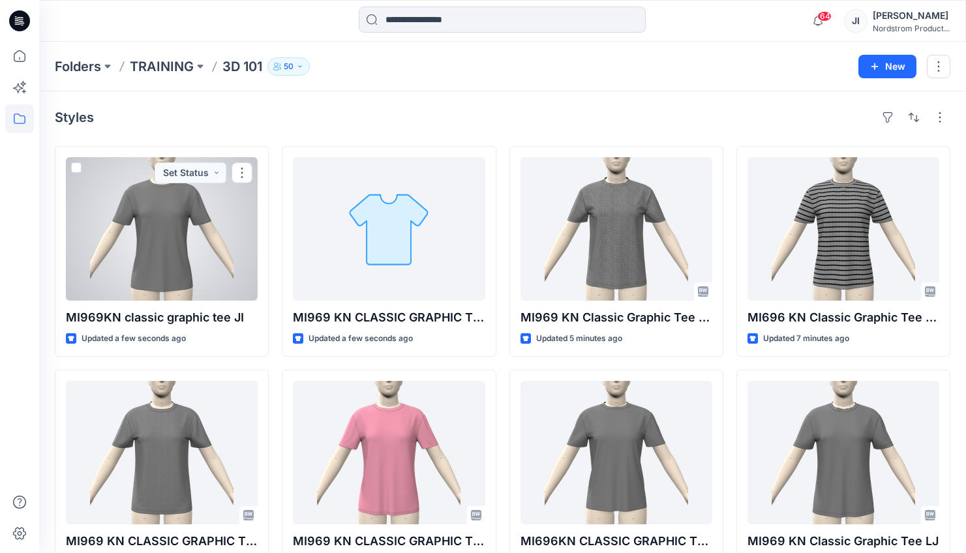
click at [186, 250] on div at bounding box center [162, 228] width 192 height 143
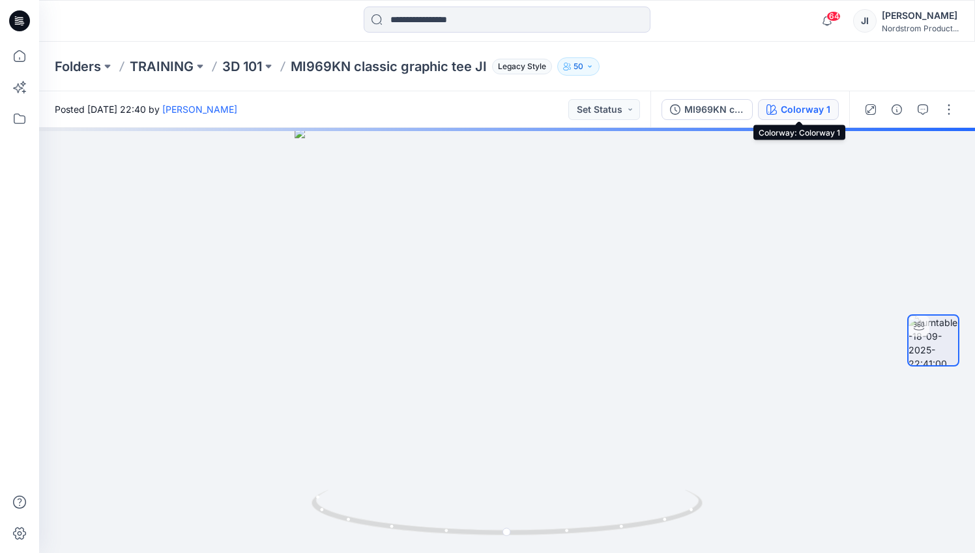
click at [806, 117] on button "Colorway 1" at bounding box center [798, 109] width 81 height 21
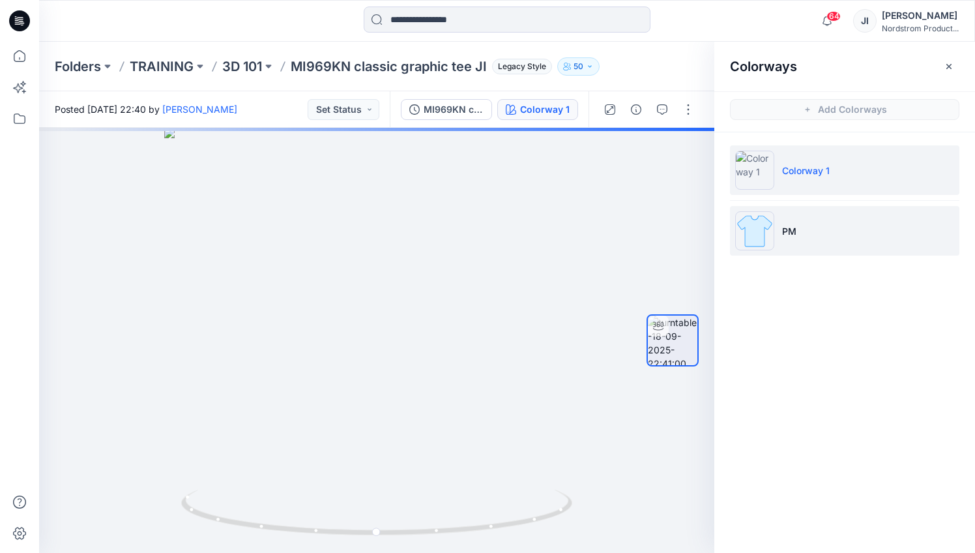
click at [812, 235] on li "PM" at bounding box center [844, 231] width 229 height 50
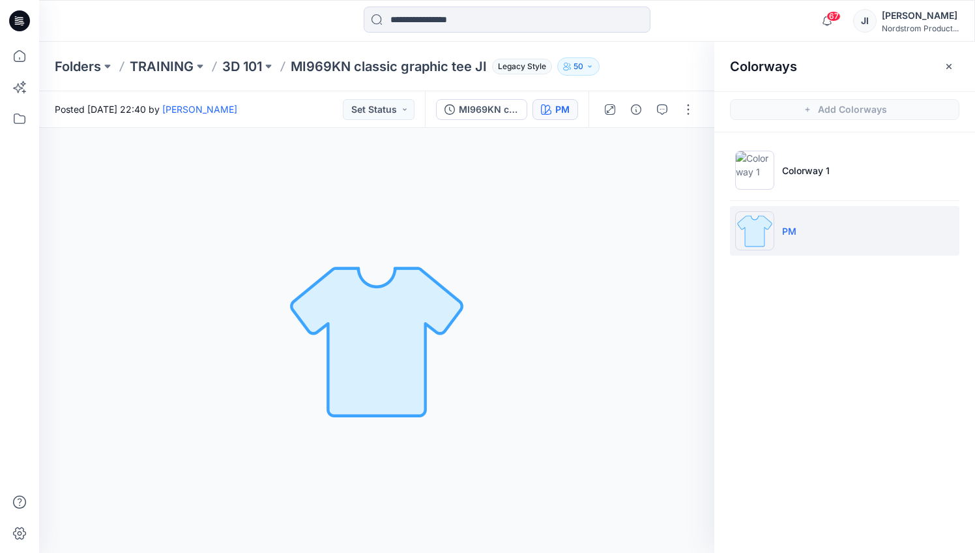
click at [486, 243] on div "PM Loading... Material Properties Loading..." at bounding box center [376, 340] width 675 height 425
click at [575, 246] on div "PM Loading... Material Properties Loading..." at bounding box center [376, 340] width 675 height 425
click at [743, 29] on div "67 Notifications Your style MI969KN classic graphic tee JI has been updated wit…" at bounding box center [507, 21] width 936 height 29
click at [743, 224] on img at bounding box center [754, 230] width 39 height 39
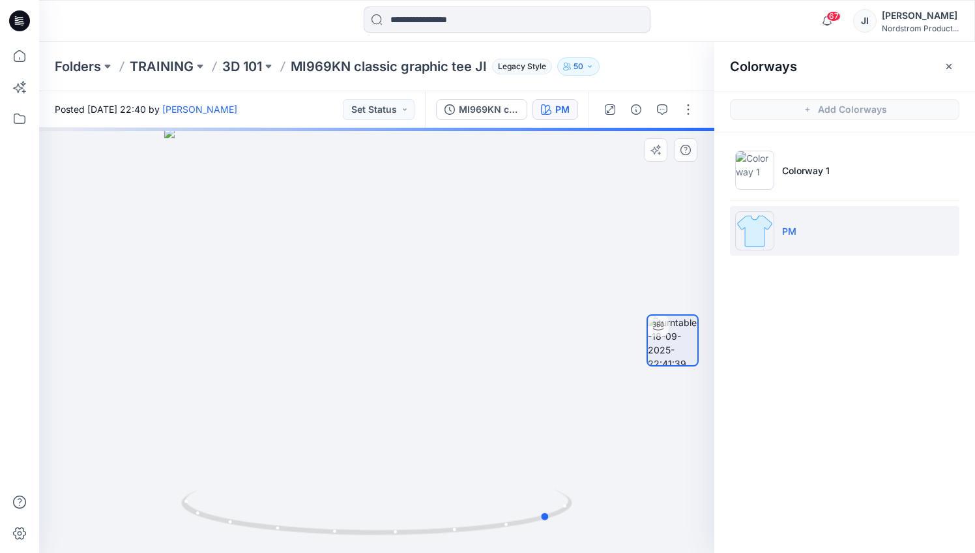
drag, startPoint x: 430, startPoint y: 331, endPoint x: 583, endPoint y: 326, distance: 153.9
click at [587, 324] on div at bounding box center [376, 340] width 675 height 425
drag, startPoint x: 324, startPoint y: 346, endPoint x: 475, endPoint y: 332, distance: 151.9
click at [475, 332] on div at bounding box center [376, 340] width 675 height 425
drag, startPoint x: 308, startPoint y: 336, endPoint x: 396, endPoint y: 333, distance: 88.7
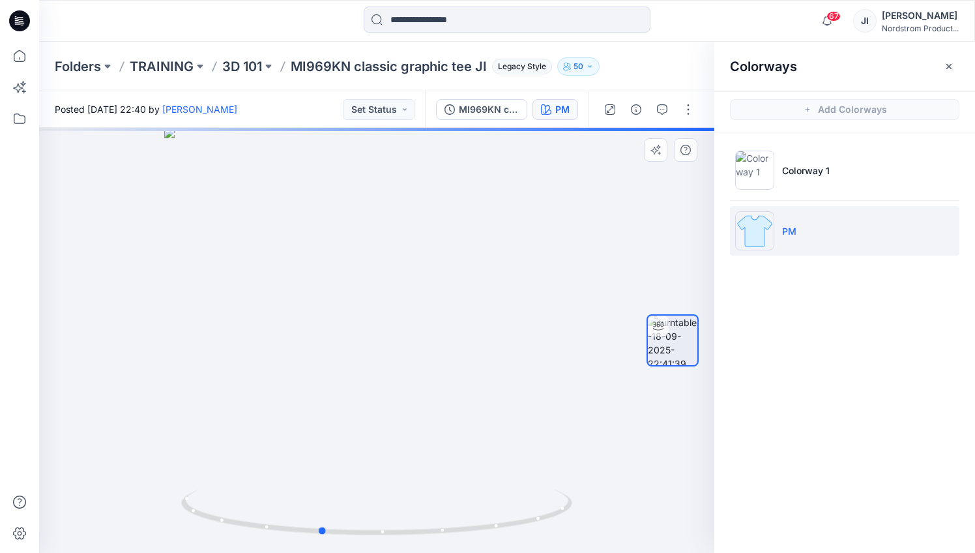
click at [405, 331] on div at bounding box center [376, 340] width 675 height 425
drag, startPoint x: 265, startPoint y: 336, endPoint x: 372, endPoint y: 334, distance: 107.6
click at [372, 334] on div at bounding box center [376, 340] width 675 height 425
drag, startPoint x: 261, startPoint y: 336, endPoint x: 356, endPoint y: 333, distance: 95.2
click at [351, 333] on div at bounding box center [376, 340] width 675 height 425
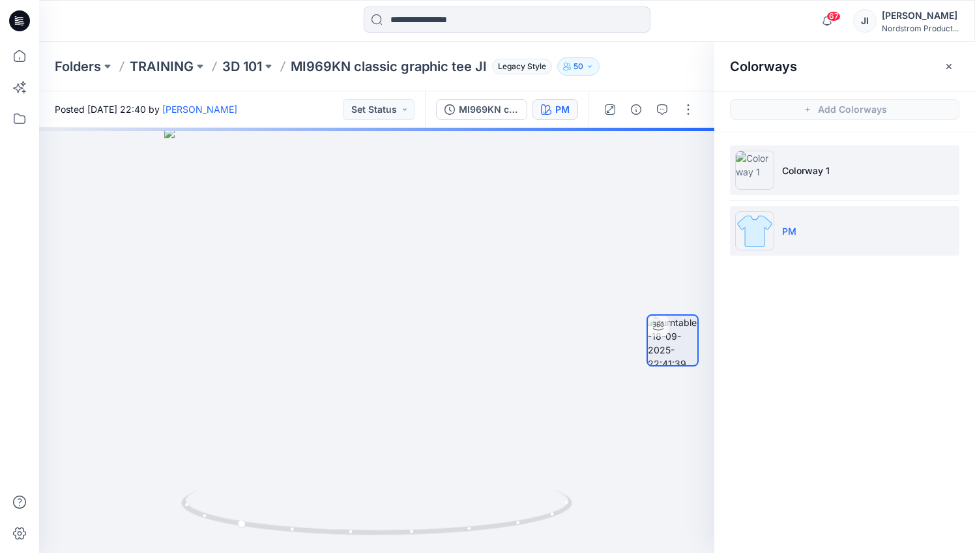
click at [798, 170] on p "Colorway 1" at bounding box center [806, 171] width 48 height 14
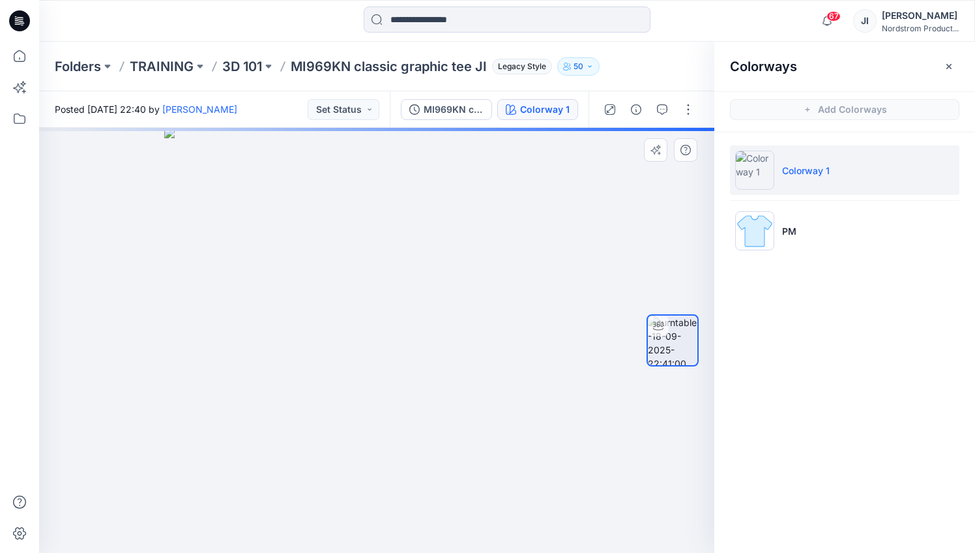
drag, startPoint x: 308, startPoint y: 314, endPoint x: 404, endPoint y: 316, distance: 96.5
click at [406, 316] on img at bounding box center [376, 340] width 425 height 425
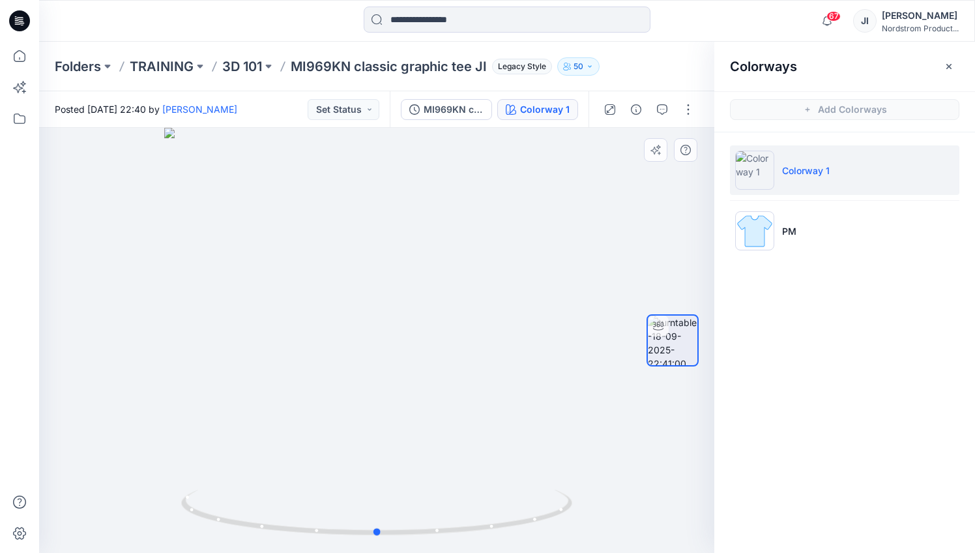
click at [292, 321] on div at bounding box center [376, 340] width 675 height 425
click at [950, 69] on icon "button" at bounding box center [949, 66] width 10 height 10
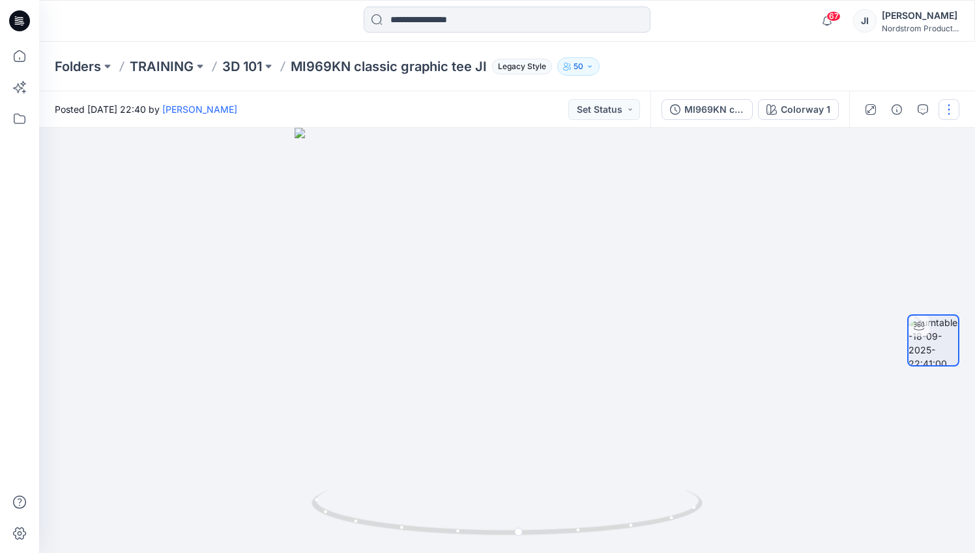
click at [952, 118] on button "button" at bounding box center [949, 109] width 21 height 21
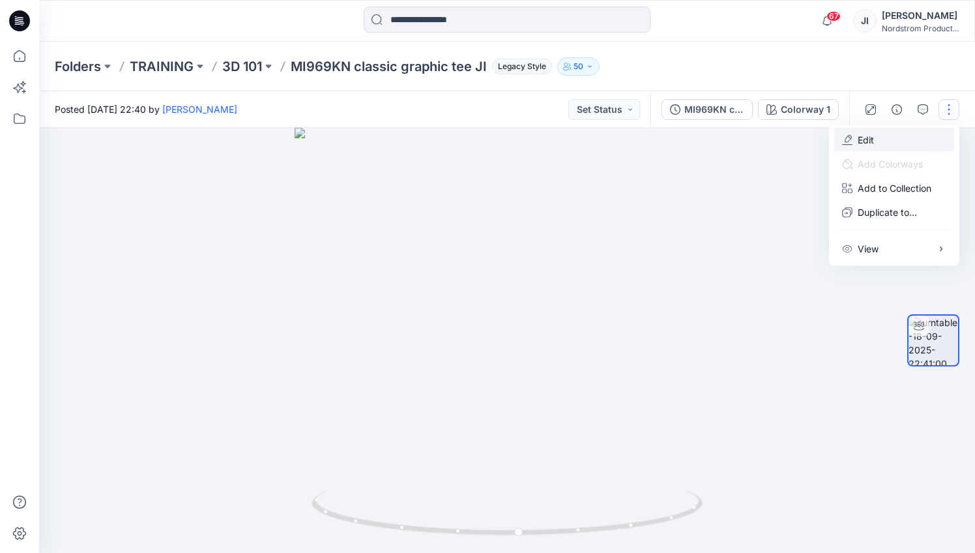
click at [878, 132] on button "Edit" at bounding box center [894, 140] width 120 height 24
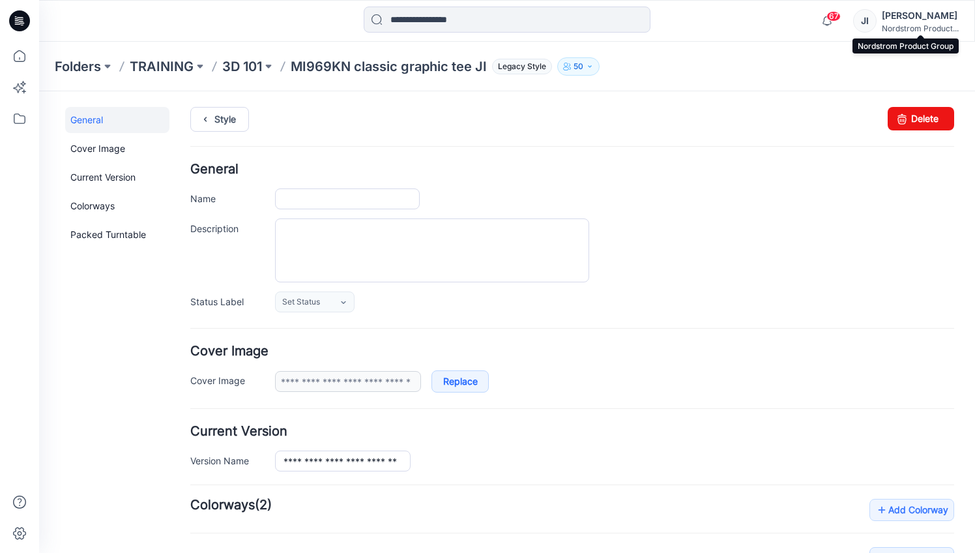
type input "**********"
click at [900, 131] on div "Style Changes Saved Delete" at bounding box center [572, 135] width 764 height 56
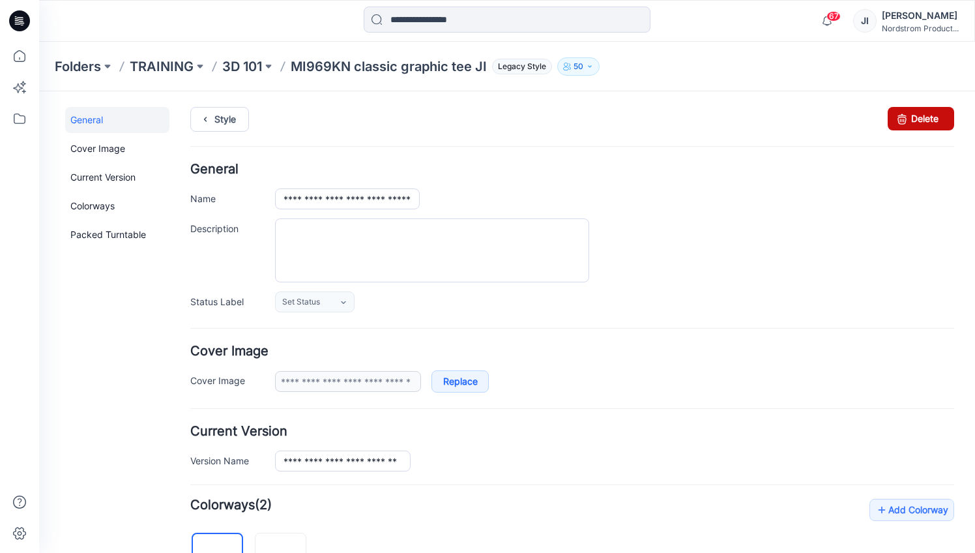
click at [903, 123] on link "Delete" at bounding box center [921, 118] width 66 height 23
